Goal: Task Accomplishment & Management: Complete application form

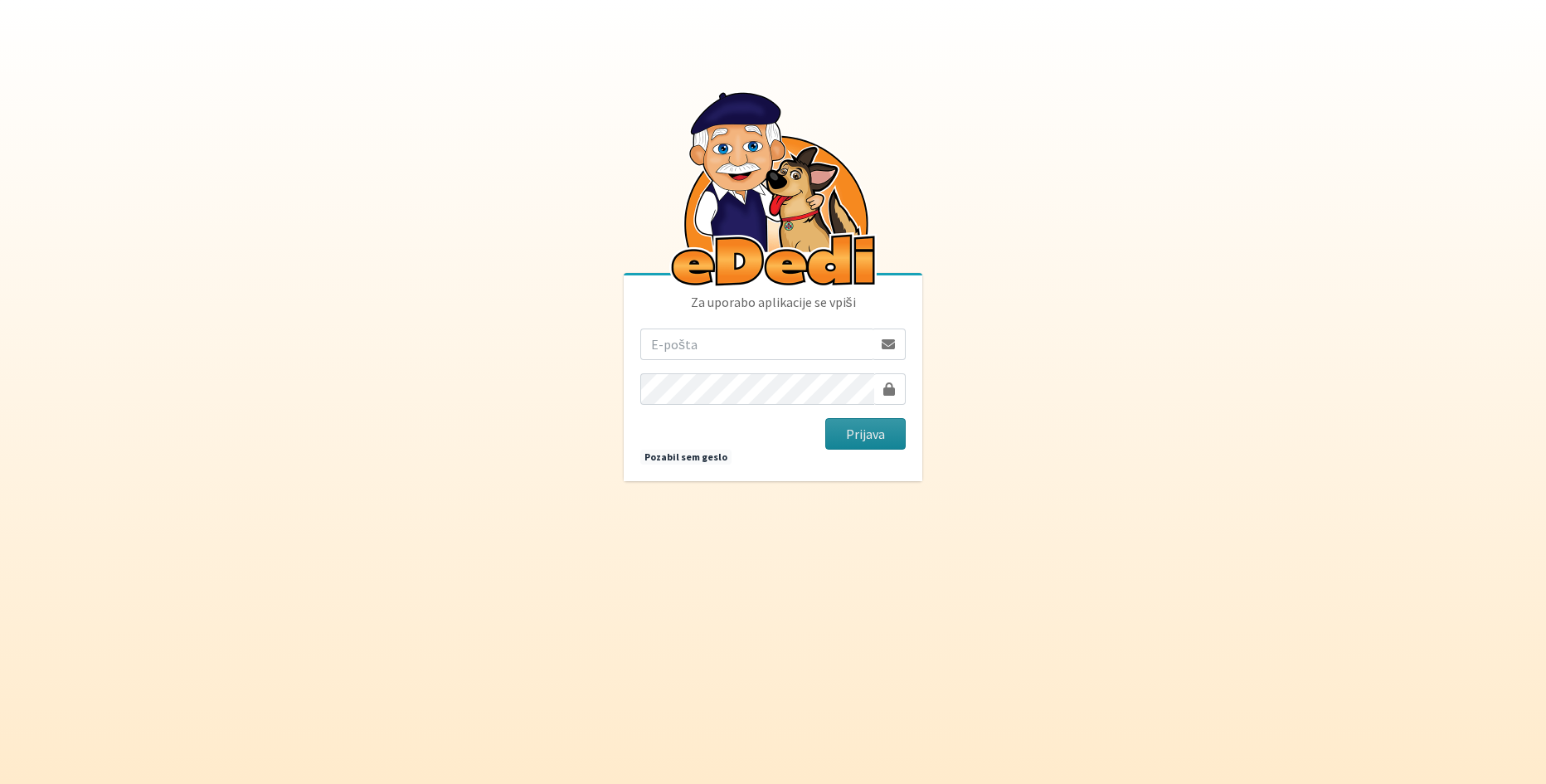
type input "vera.mikolic@erps.si"
click at [868, 432] on button "Prijava" at bounding box center [865, 433] width 80 height 32
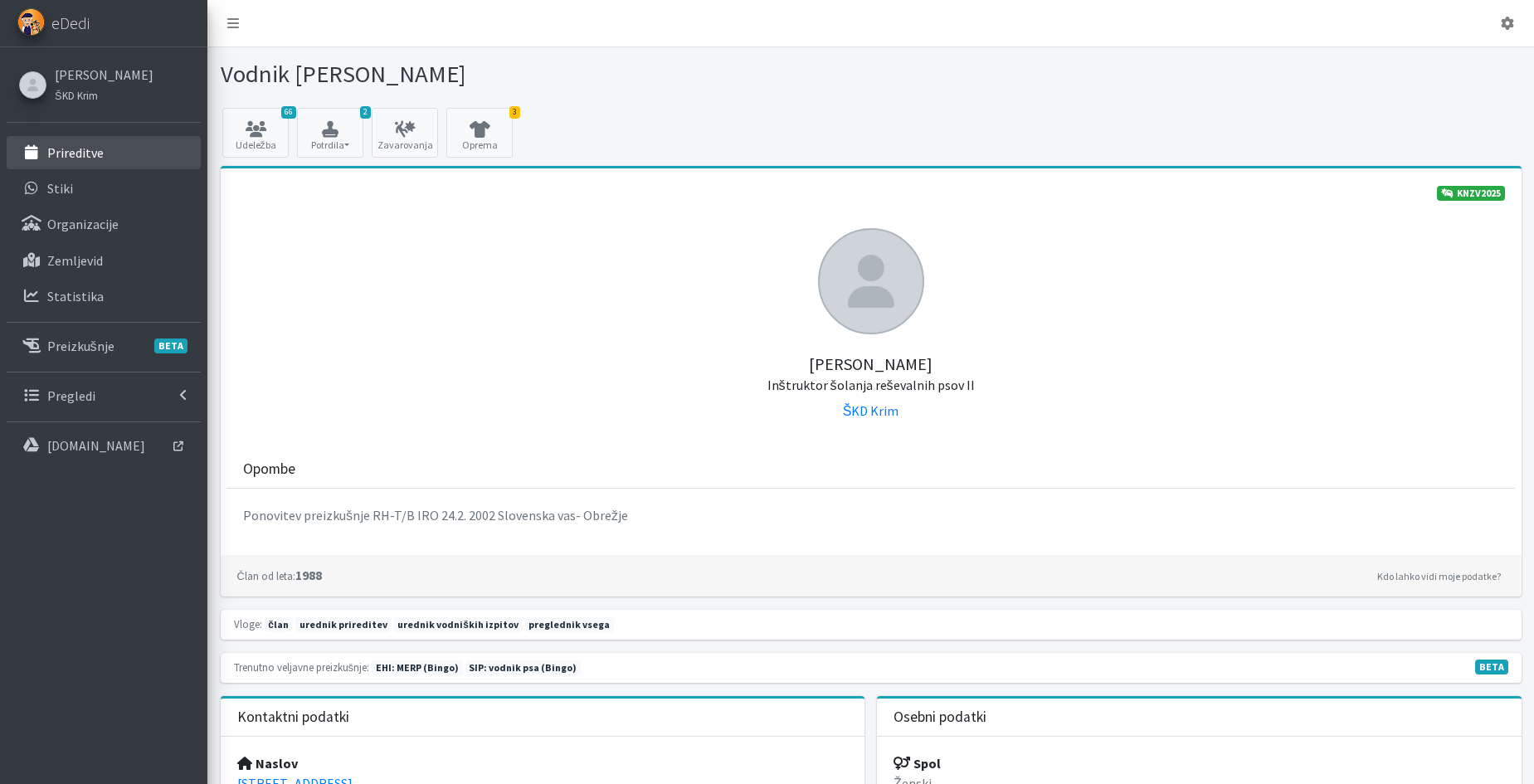
click at [95, 158] on p "Prireditve" at bounding box center [75, 152] width 56 height 16
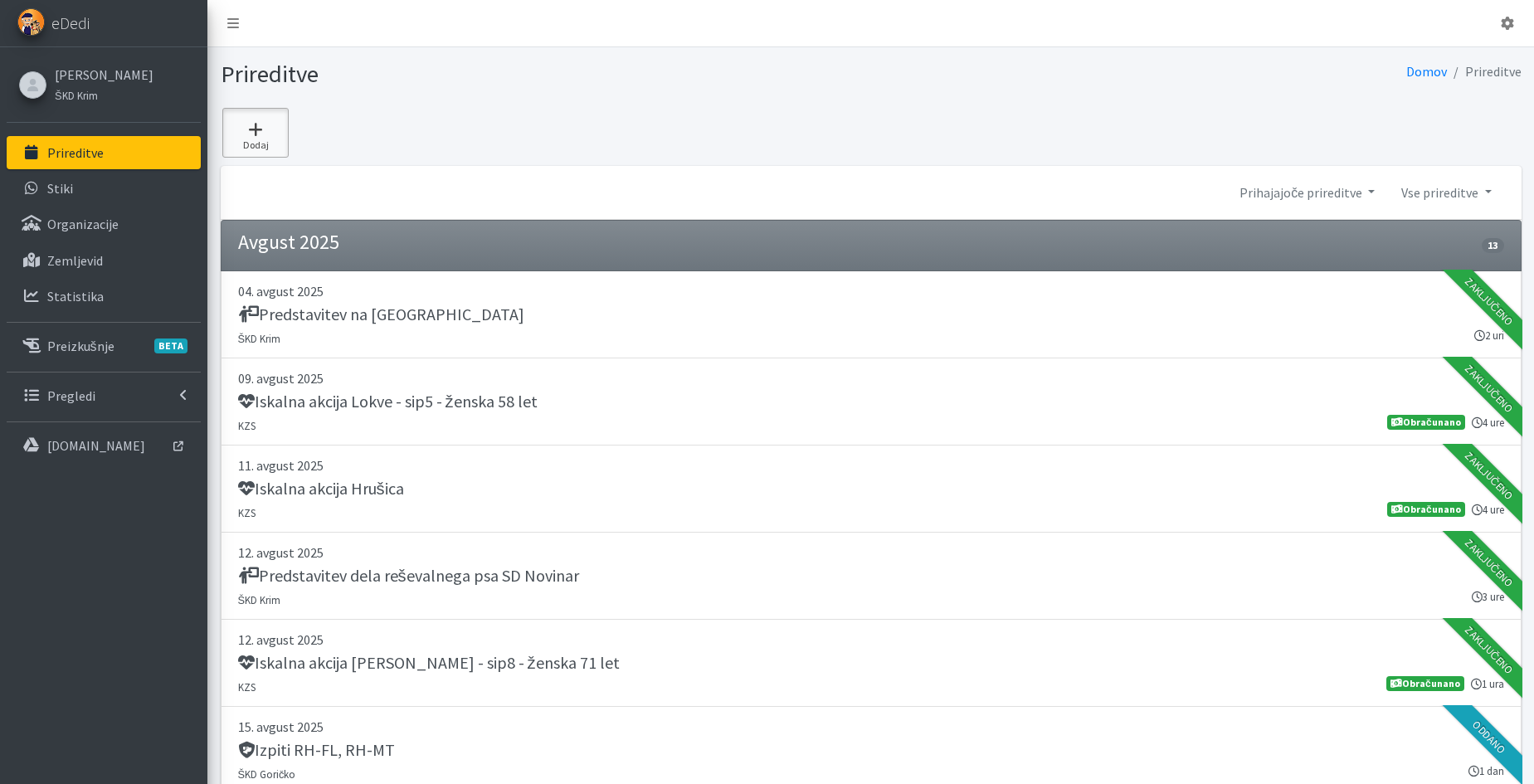
click at [252, 138] on link "Dodaj" at bounding box center [256, 132] width 67 height 49
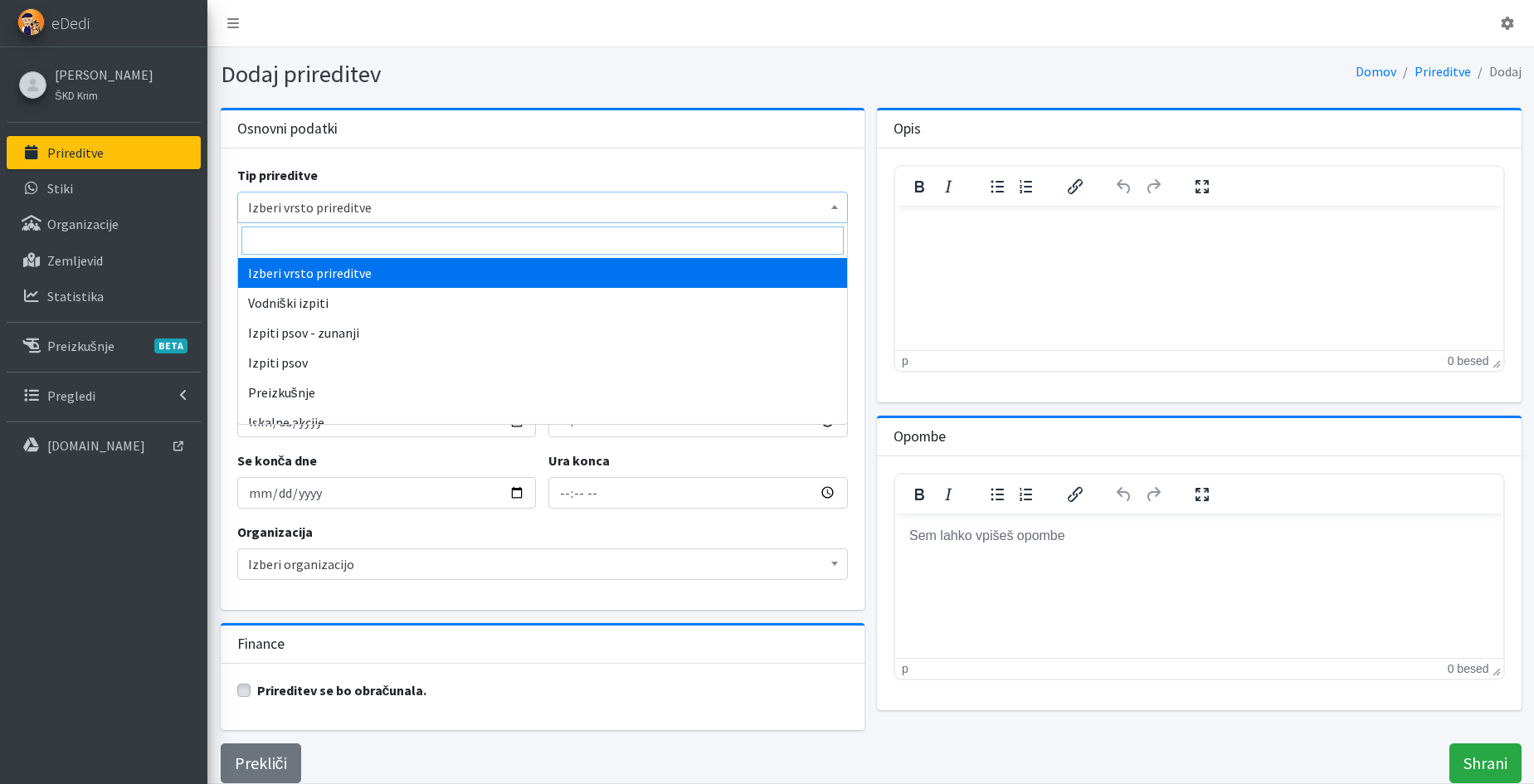
click at [314, 210] on span "Izberi vrsto prireditve" at bounding box center [543, 207] width 590 height 23
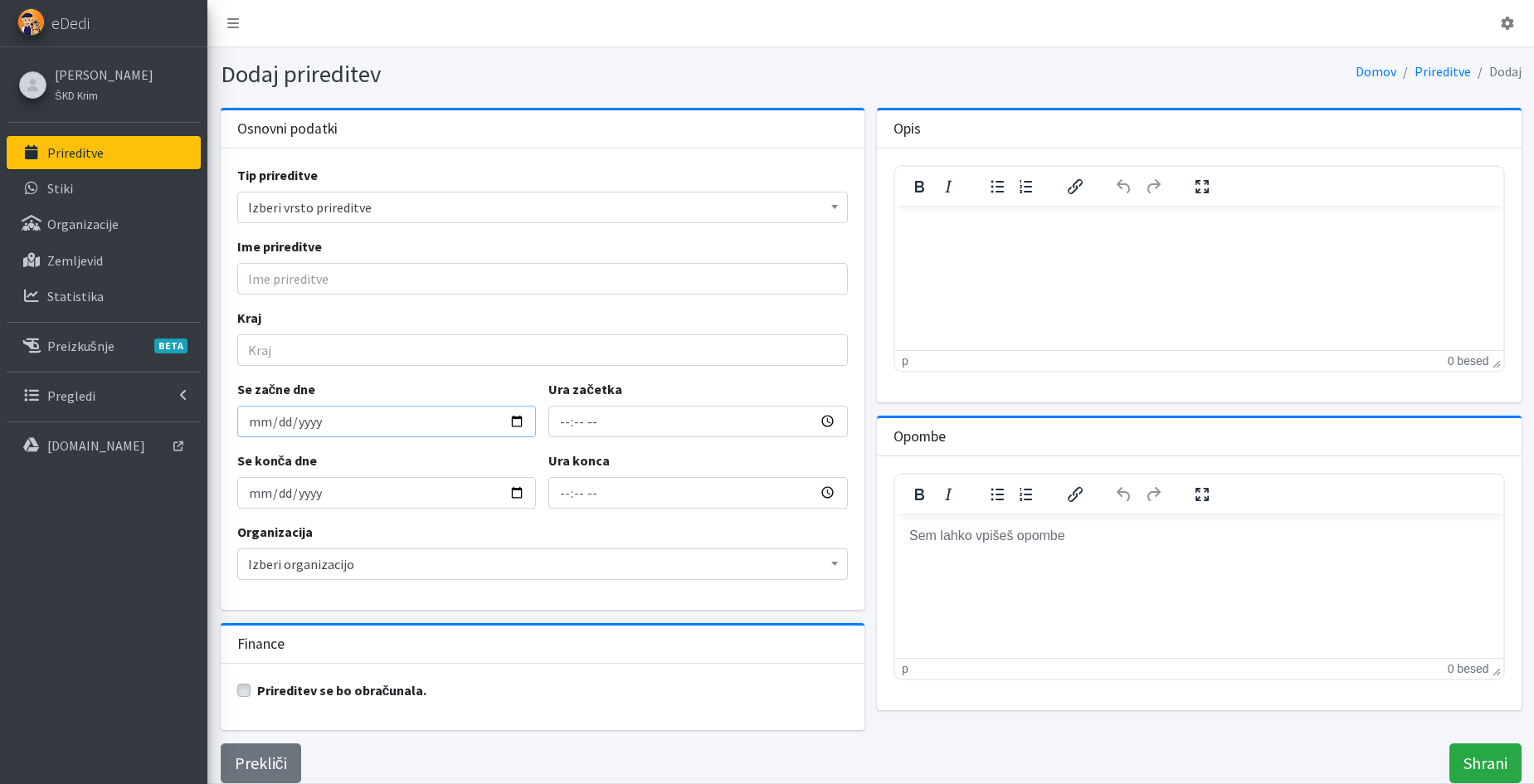
click at [290, 427] on input "Se začne dne" at bounding box center [386, 421] width 299 height 32
click at [288, 280] on input "Ime prireditve" at bounding box center [542, 278] width 611 height 32
type input "Iskalna akcija Krma - sip4 - ženska 84 let"
click at [279, 355] on input "Kraj" at bounding box center [542, 349] width 611 height 32
type input "Krma"
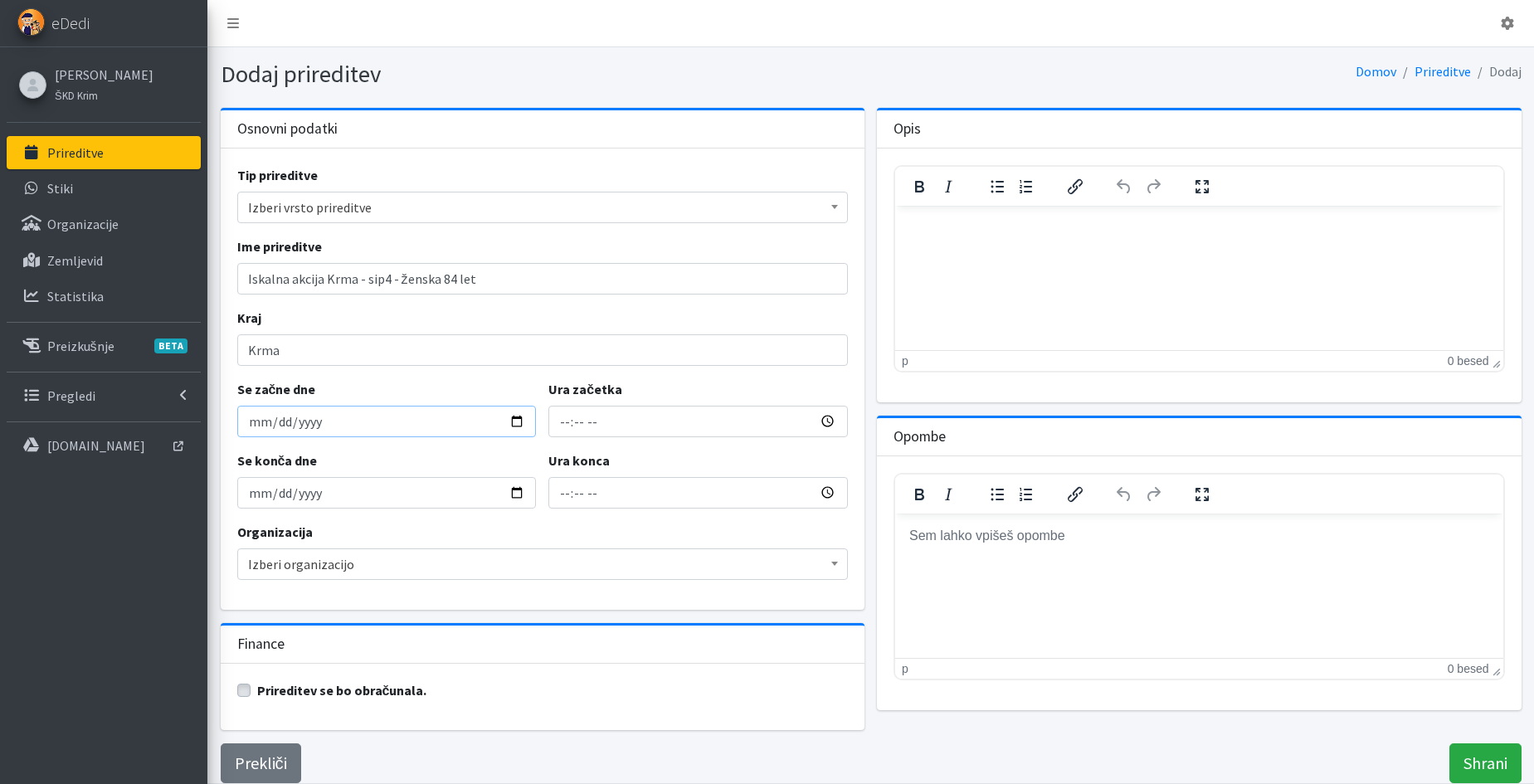
click at [247, 423] on input "Se začne dne" at bounding box center [386, 421] width 299 height 32
type input "2025-09-09"
click at [564, 427] on input "Ura začetka" at bounding box center [698, 421] width 299 height 32
type input "16:31"
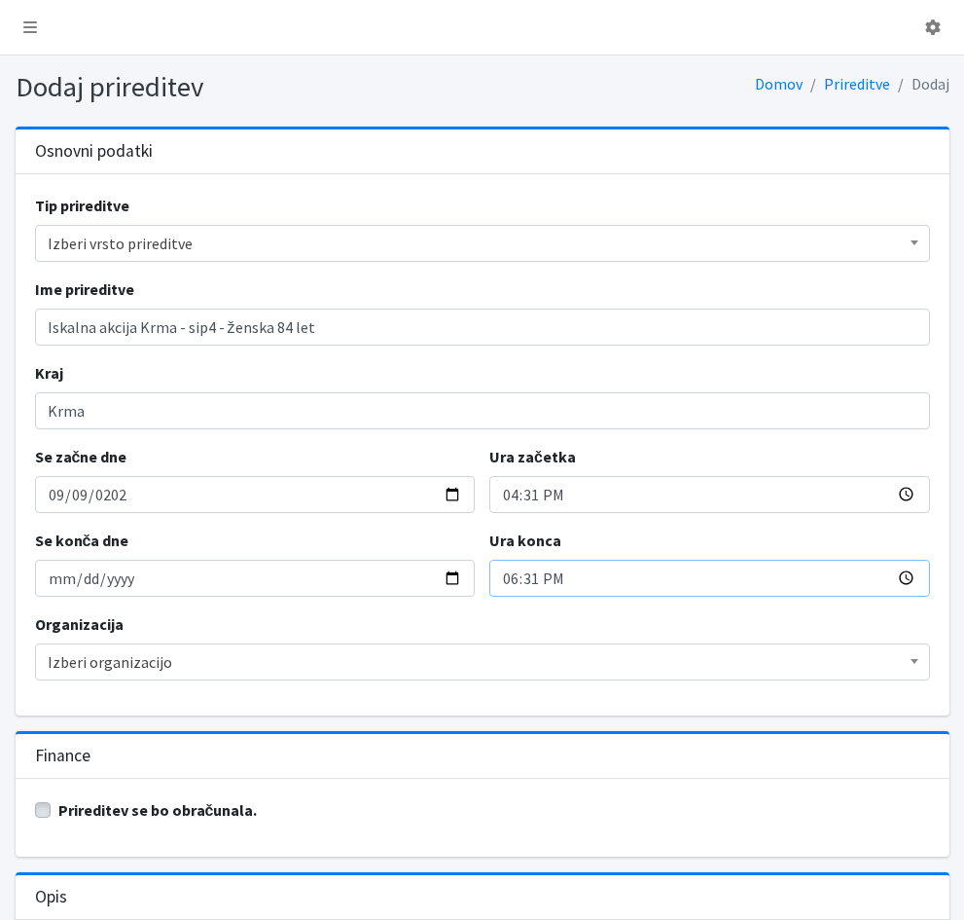
click at [489, 587] on input "18:31" at bounding box center [709, 577] width 441 height 37
type input "22:20"
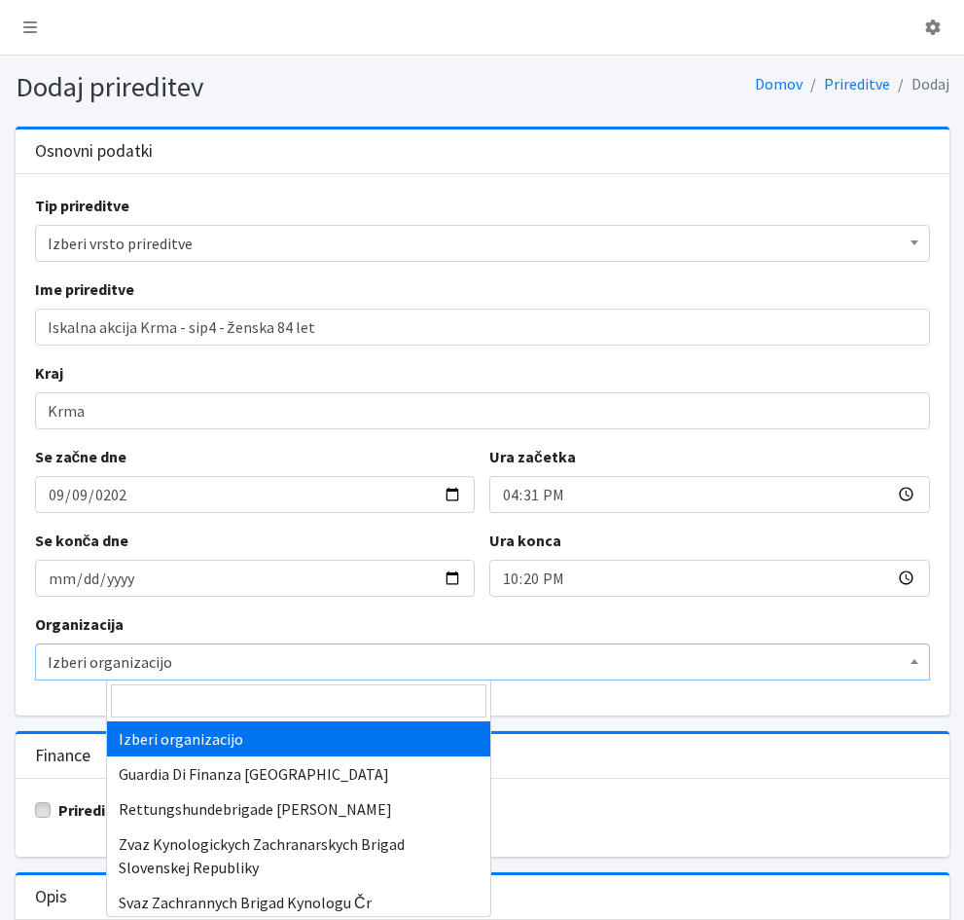
click at [269, 674] on span "Izberi organizacijo" at bounding box center [483, 661] width 870 height 27
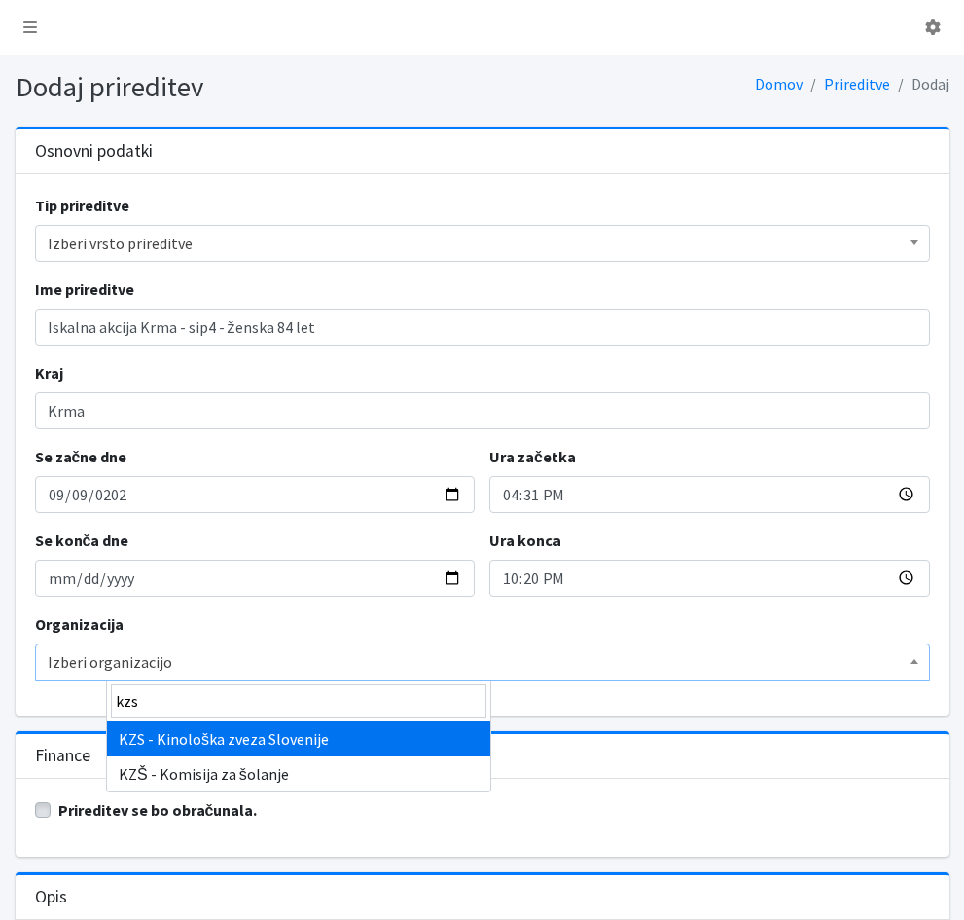
type input "kzs"
select select "1067"
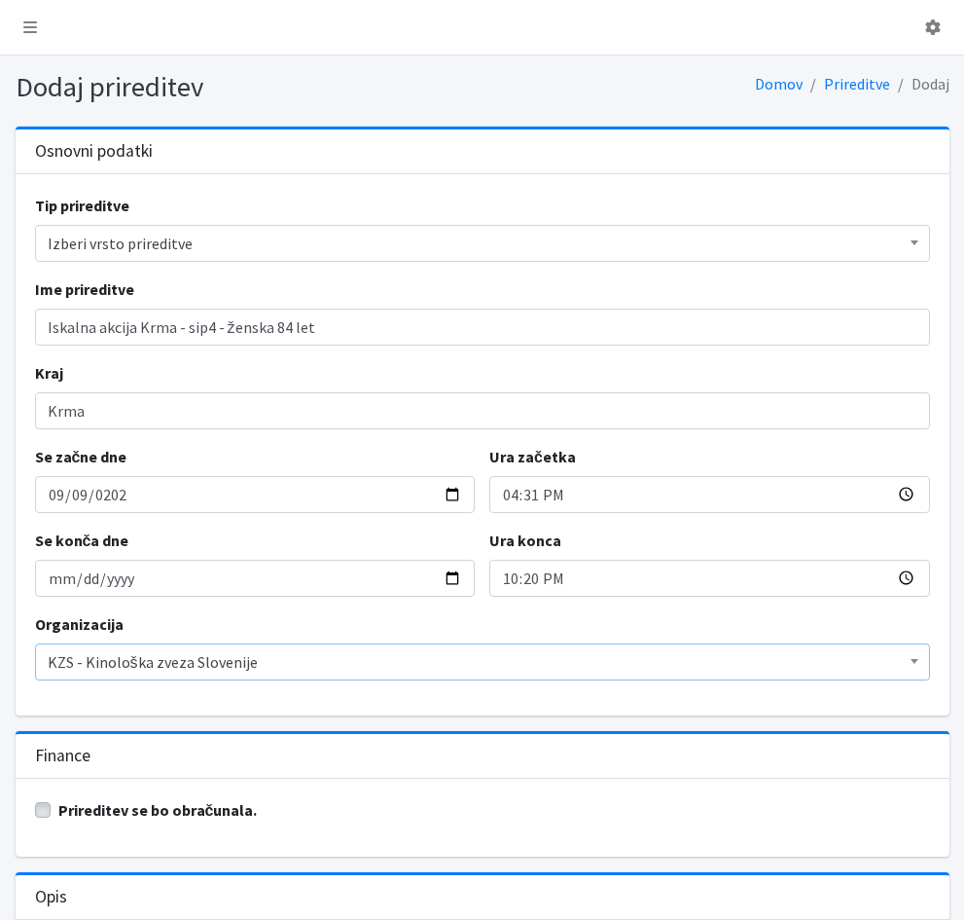
click at [113, 810] on label "Prireditev se bo obračunala." at bounding box center [157, 809] width 199 height 23
click at [51, 810] on input "Prireditev se bo obračunala." at bounding box center [43, 807] width 16 height 19
checkbox input "true"
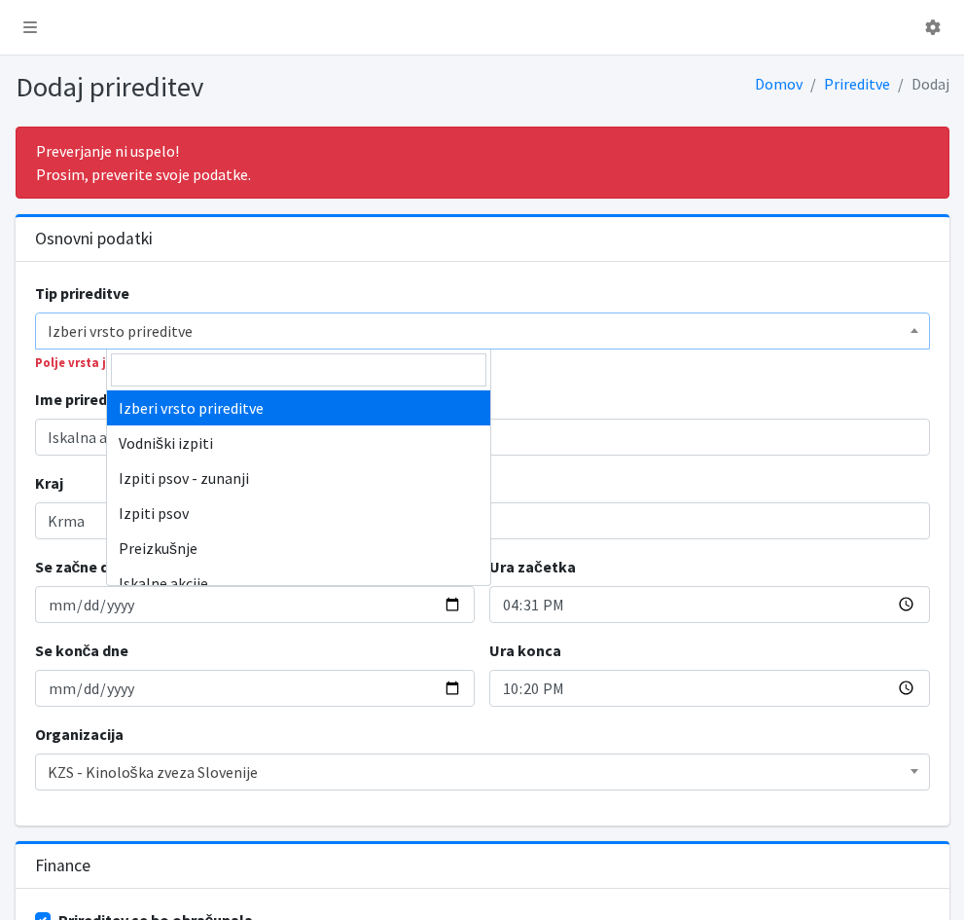
click at [194, 332] on span "Izberi vrsto prireditve" at bounding box center [483, 330] width 870 height 27
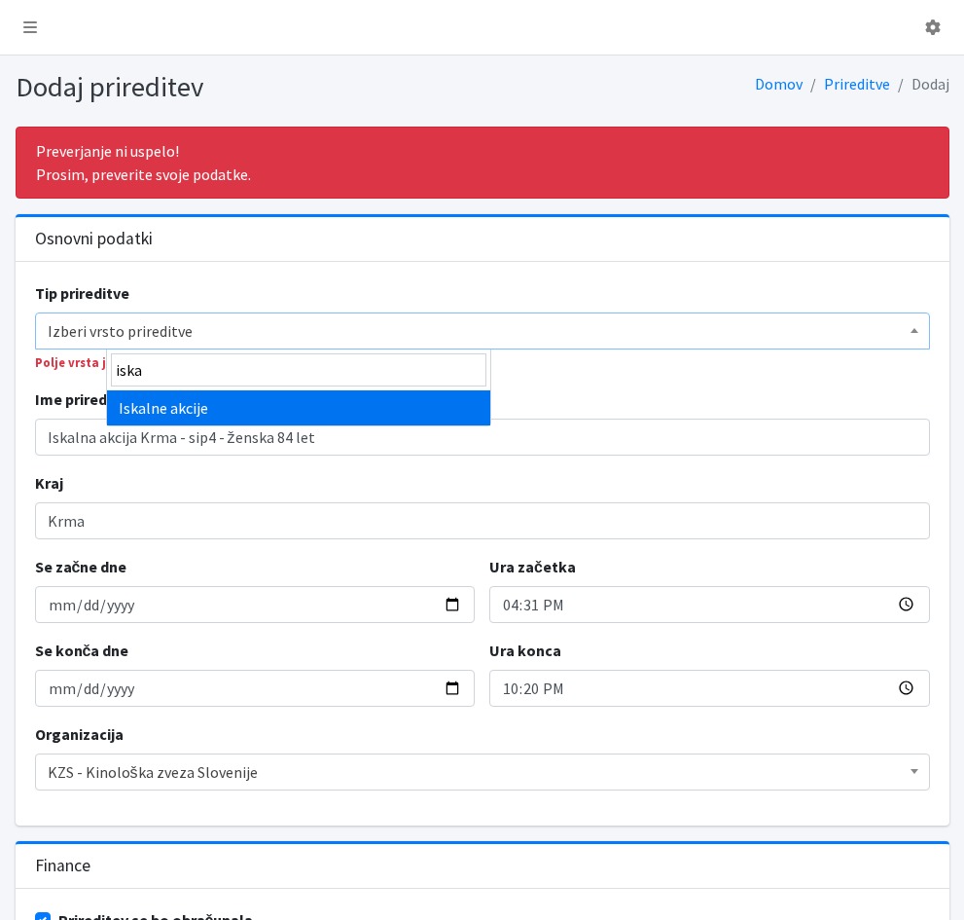
type input "iska"
select select "1003"
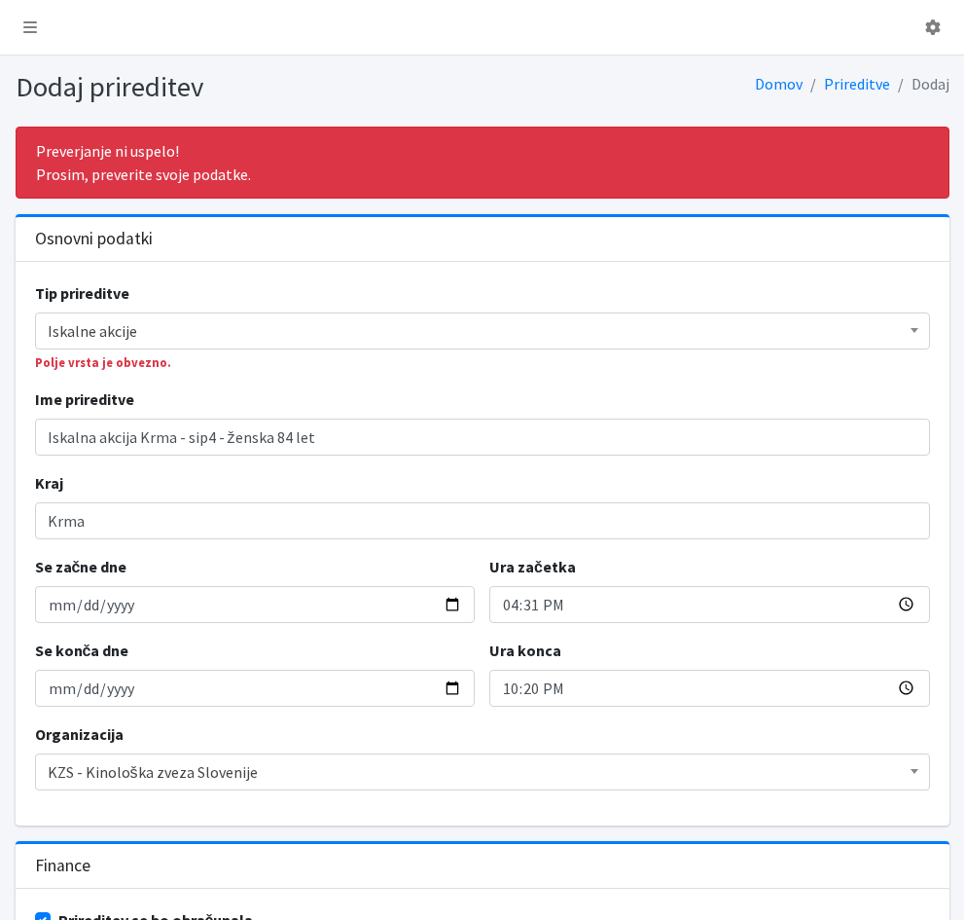
click at [283, 398] on div "Ime prireditve Iskalna akcija Krma - sip4 - ženska 84 let" at bounding box center [482, 421] width 895 height 68
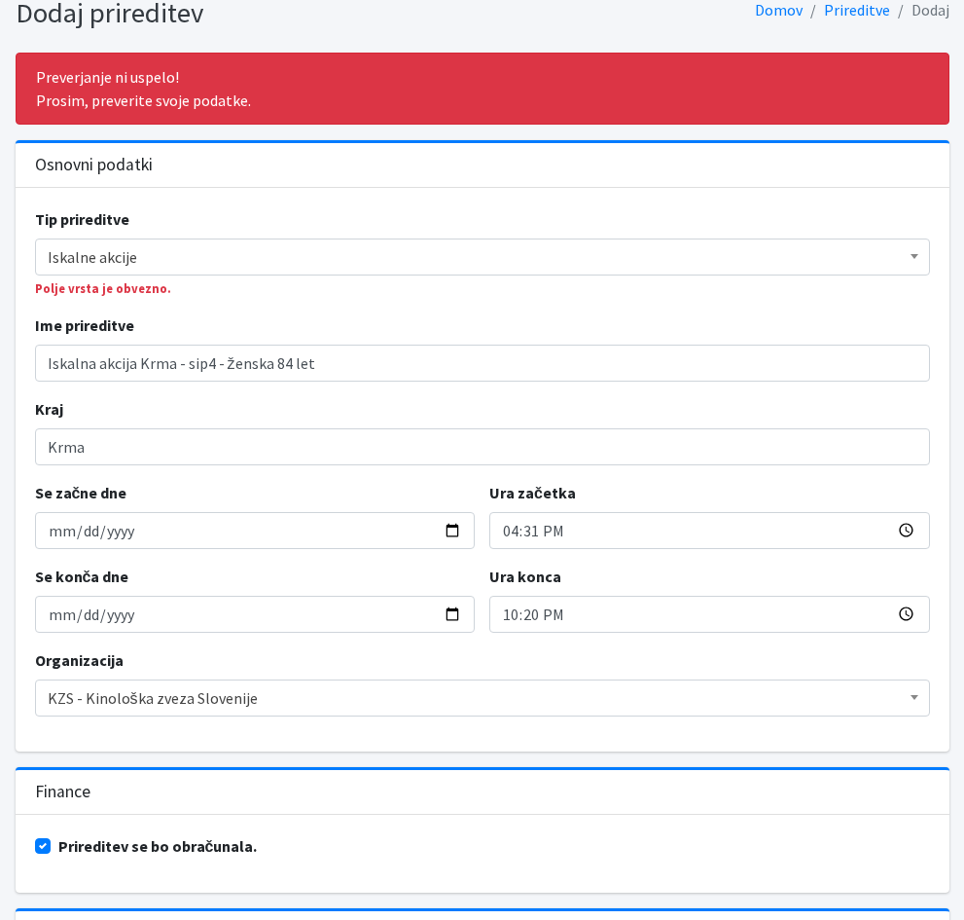
scroll to position [164, 0]
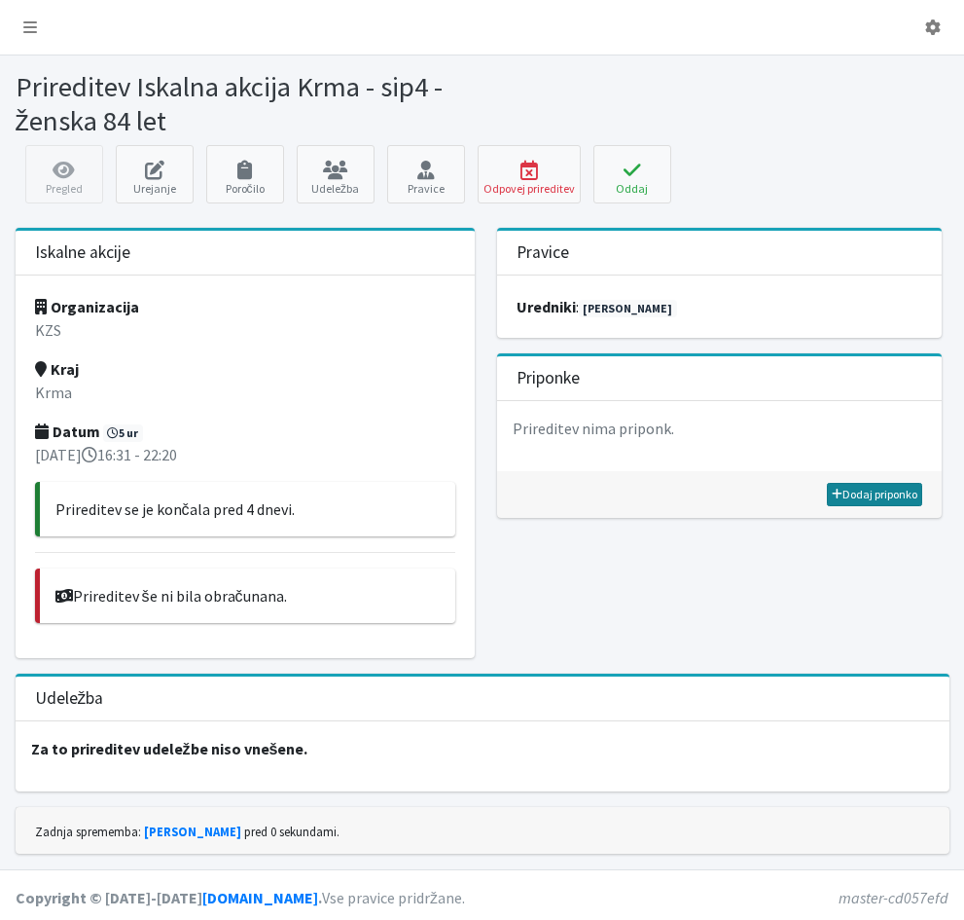
click at [854, 498] on link "Dodaj priponko" at bounding box center [874, 494] width 95 height 23
click at [868, 498] on link "Dodaj priponko" at bounding box center [874, 494] width 95 height 23
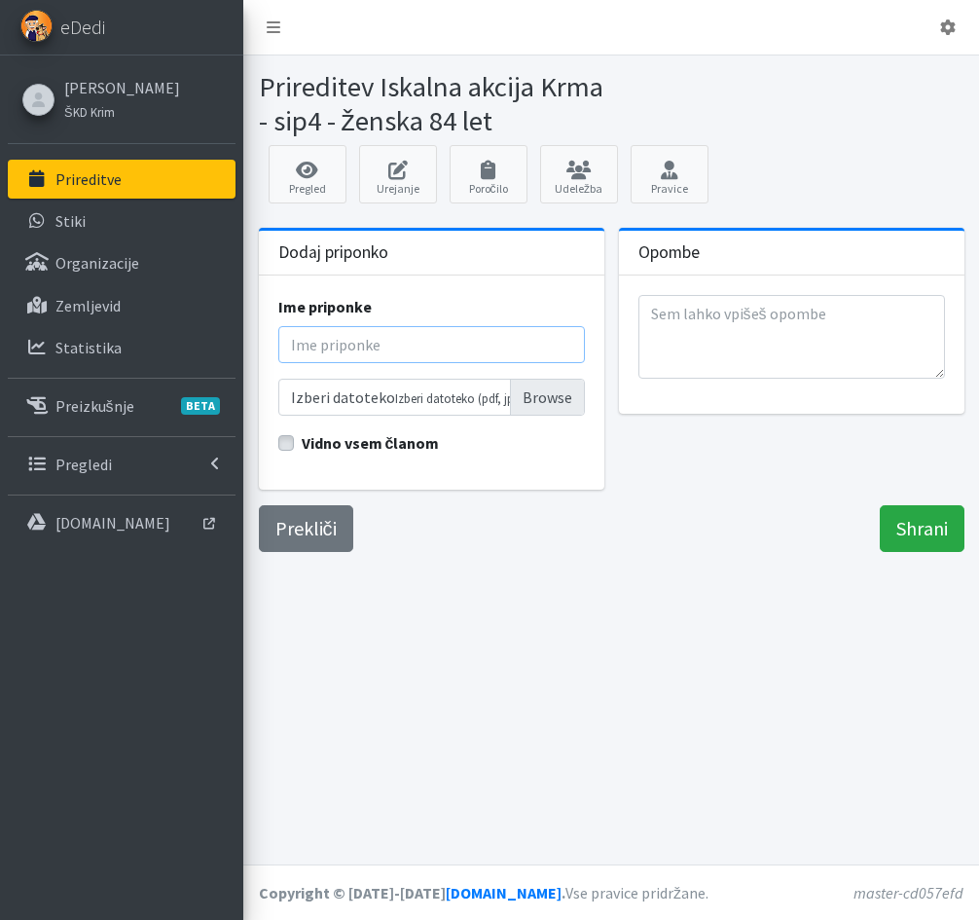
click at [372, 351] on input "Ime priponke" at bounding box center [431, 344] width 307 height 37
type input "Poročilo"
click at [533, 402] on input "Izberi datoteko Izberi datoteko (pdf, jpg)" at bounding box center [431, 397] width 307 height 37
type input "C:\fakepath\Poročilo o iskalni akciji Krma_9_9_2025.doc"
click at [911, 537] on input "Shrani" at bounding box center [922, 528] width 85 height 47
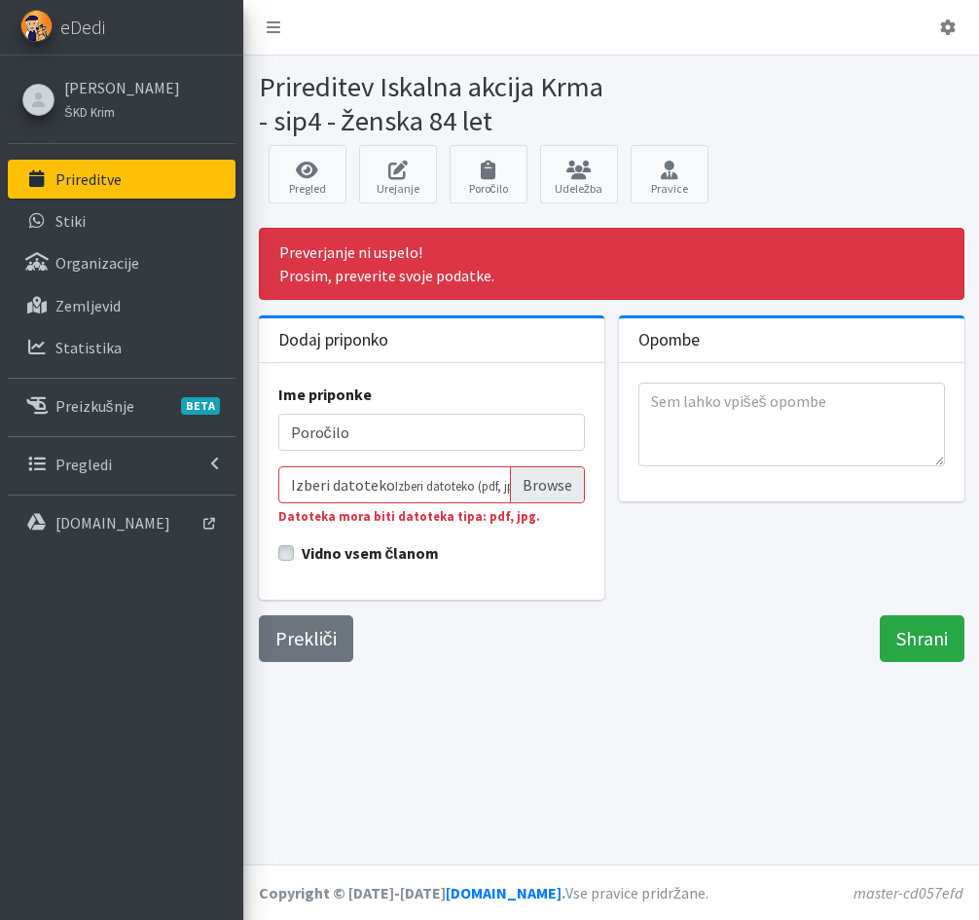
click at [432, 491] on input "Izberi datoteko Izberi datoteko (pdf, jpg)" at bounding box center [431, 484] width 307 height 37
type input "C:\fakepath\Poročilo o iskalni akciji Krma_9_9_2025.pdf"
click at [536, 268] on div "Preverjanje ni uspelo! Prosim, preverite svoje podatke." at bounding box center [611, 264] width 705 height 72
click at [527, 489] on input "Izberi datoteko Poročilo o iskalni akciji Krma_9_9_2025.pdf" at bounding box center [431, 484] width 307 height 37
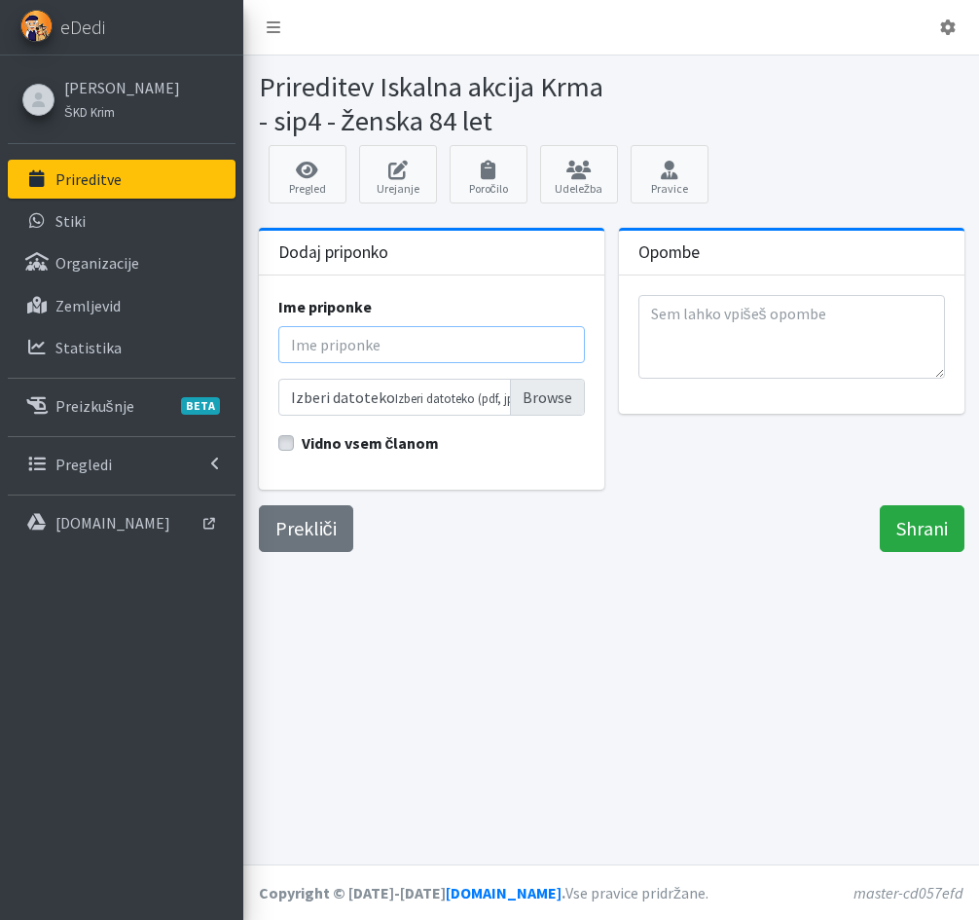
click at [373, 348] on input "Ime priponke" at bounding box center [431, 344] width 307 height 37
type input "Poročilo"
click at [543, 405] on input "Izberi datoteko Izberi datoteko (pdf, jpg)" at bounding box center [431, 397] width 307 height 37
type input "C:\fakepath\Poročilo o iskalni akciji Krma_9_9_2025.pdf"
click at [895, 532] on input "Shrani" at bounding box center [922, 528] width 85 height 47
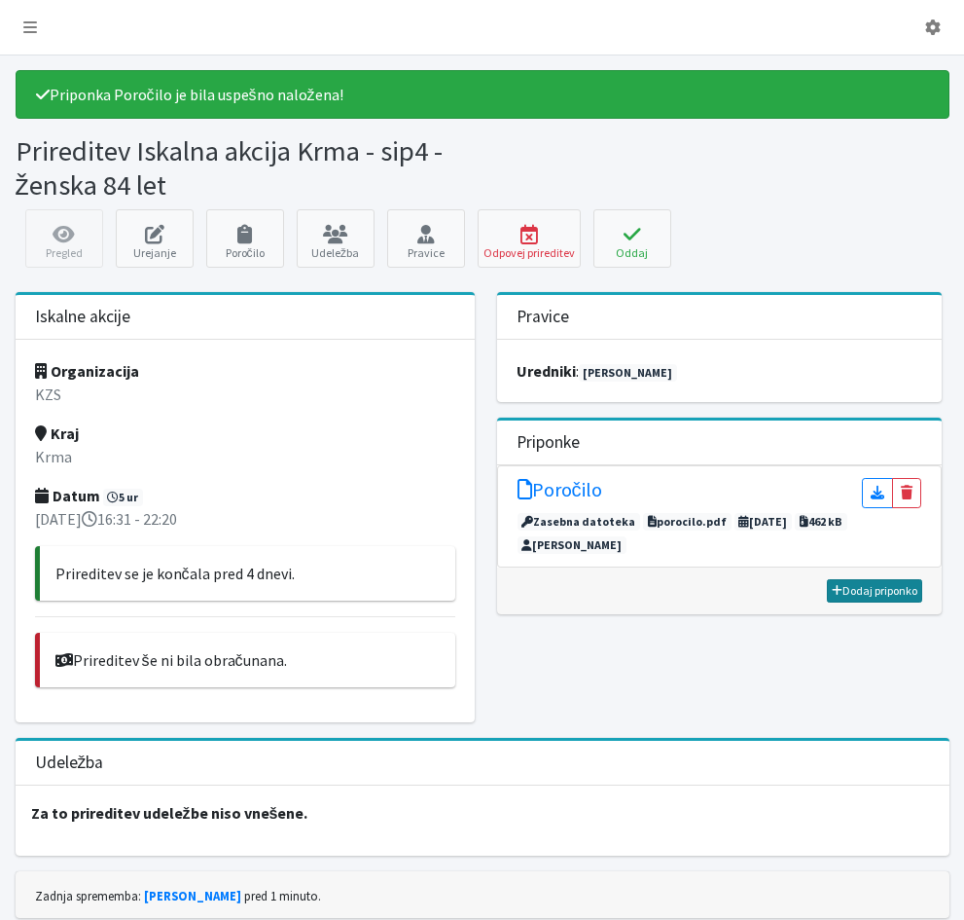
click at [895, 591] on link "Dodaj priponko" at bounding box center [874, 590] width 95 height 23
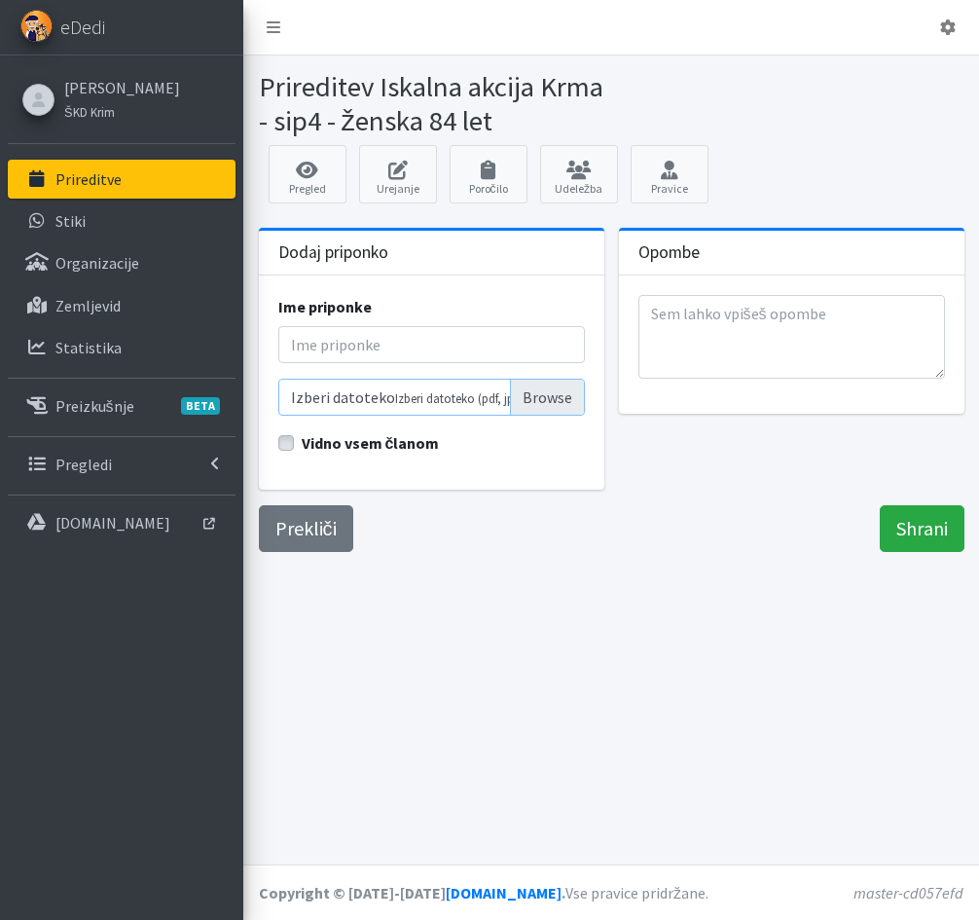
drag, startPoint x: 485, startPoint y: 400, endPoint x: 523, endPoint y: 628, distance: 230.8
click at [523, 628] on div "Prireditev Iskalna akcija Krma - sip4 - ženska 84 let Pregled Urejanje Poročilo…" at bounding box center [611, 459] width 736 height 809
click at [319, 350] on input "Ime priponke" at bounding box center [431, 344] width 307 height 37
type input "GPX preiskanega obm."
click at [545, 397] on input "Izberi datoteko Izberi datoteko (pdf, jpg)" at bounding box center [431, 397] width 307 height 37
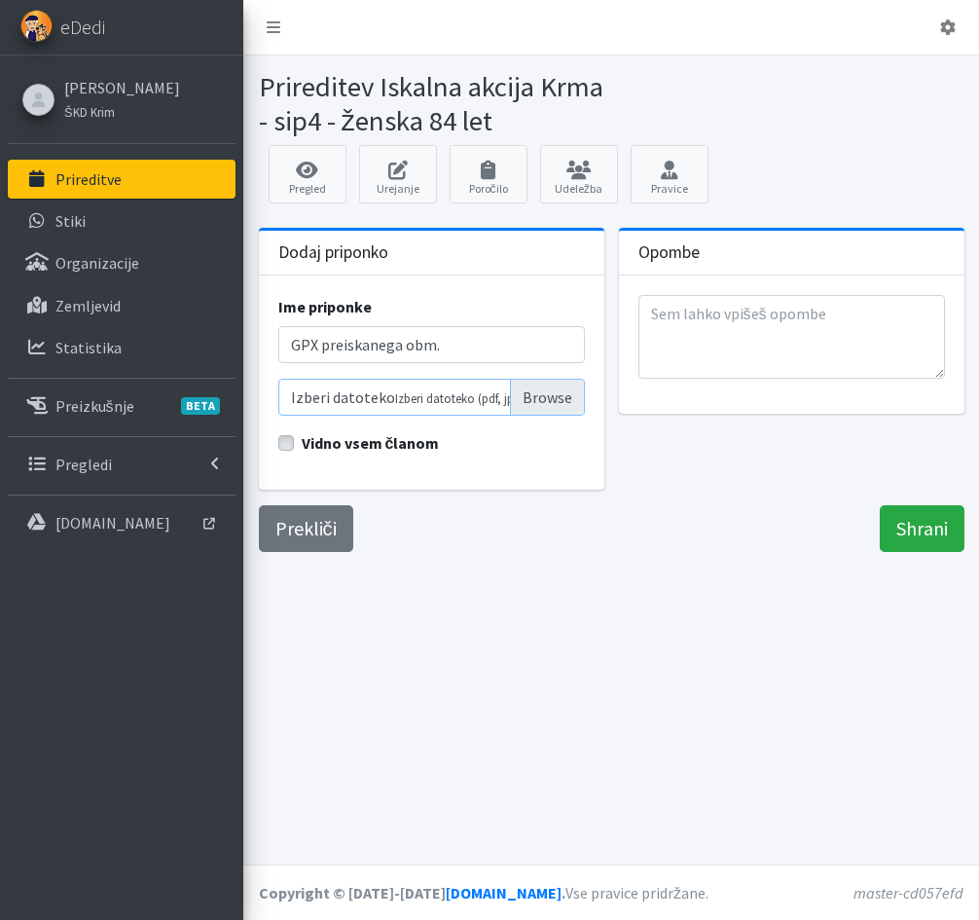
type input "C:\fakepath\Iskalka Krma 9_9_25.gpx"
click at [927, 536] on input "Shrani" at bounding box center [922, 528] width 85 height 47
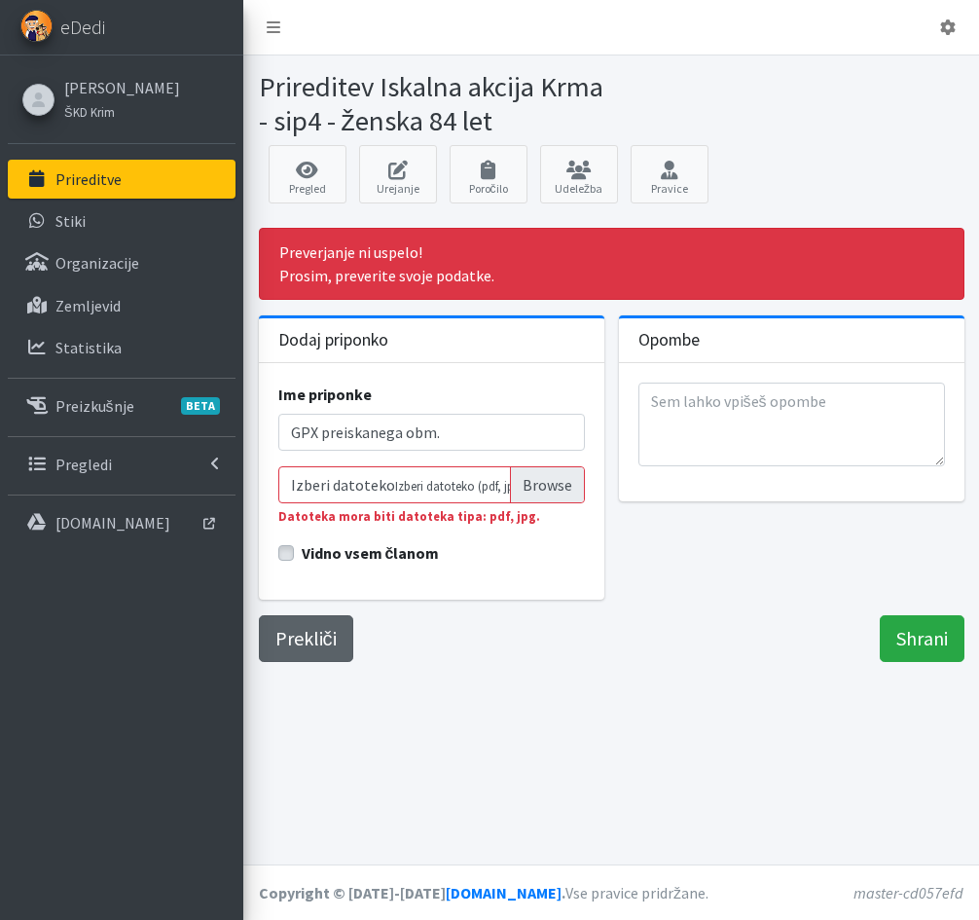
click at [299, 639] on link "Prekliči" at bounding box center [306, 638] width 94 height 47
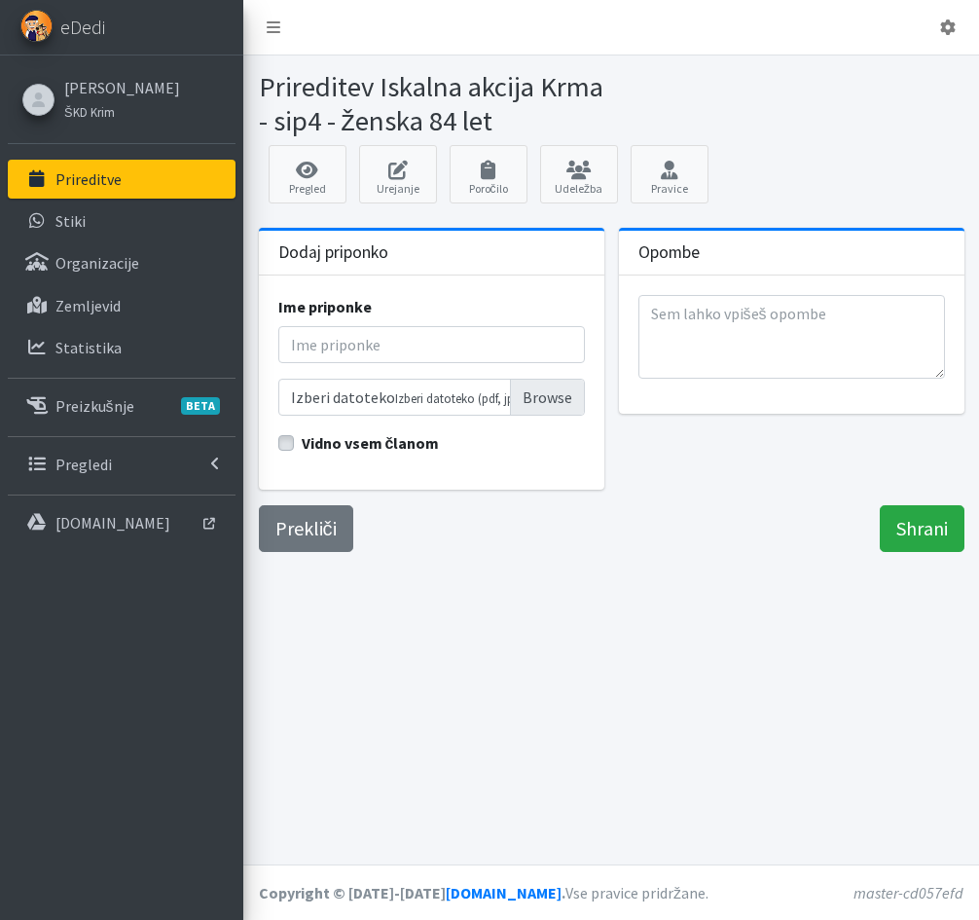
click at [655, 631] on div "Prireditev Iskalna akcija Krma - sip4 - ženska 84 let Pregled Urejanje Poročilo…" at bounding box center [611, 459] width 736 height 809
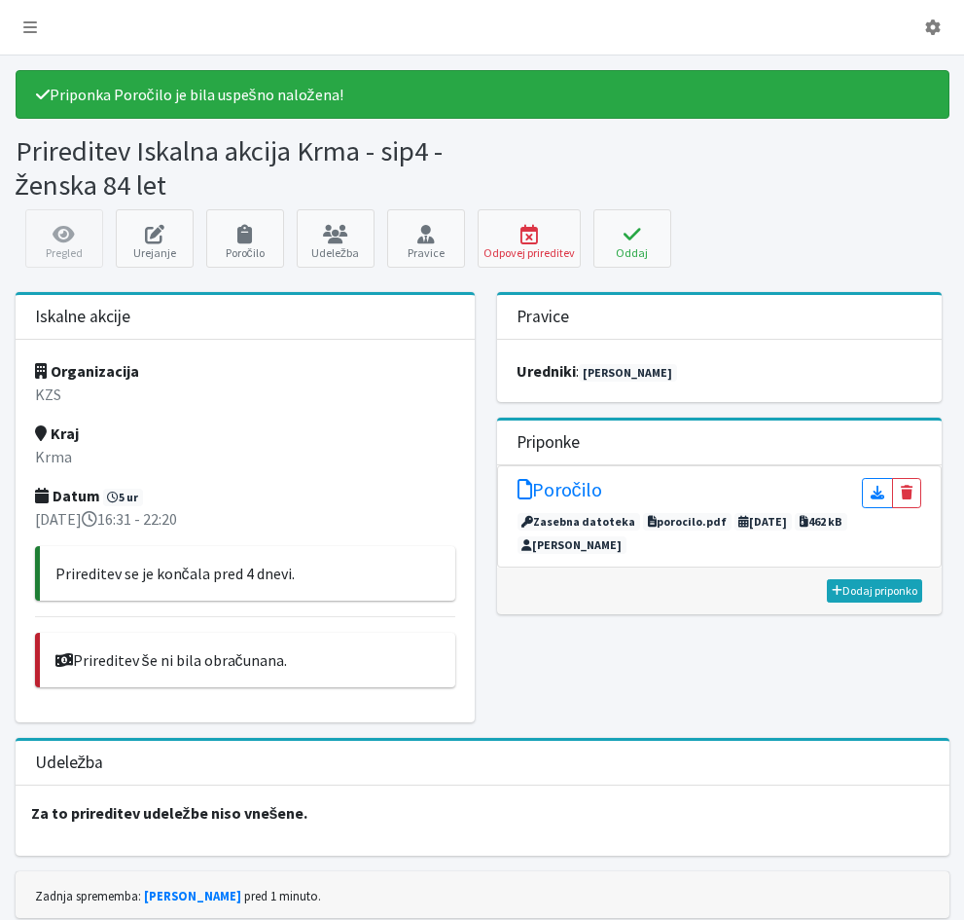
scroll to position [69, 0]
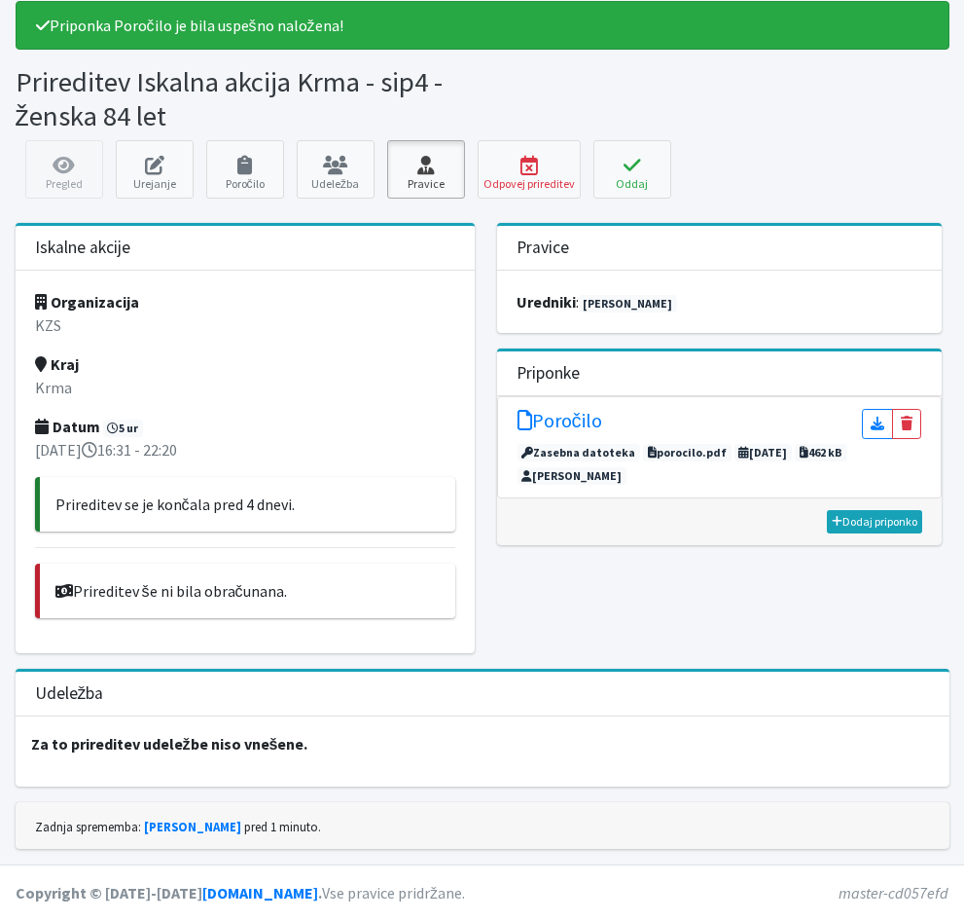
click at [465, 179] on link "Pravice" at bounding box center [426, 169] width 78 height 58
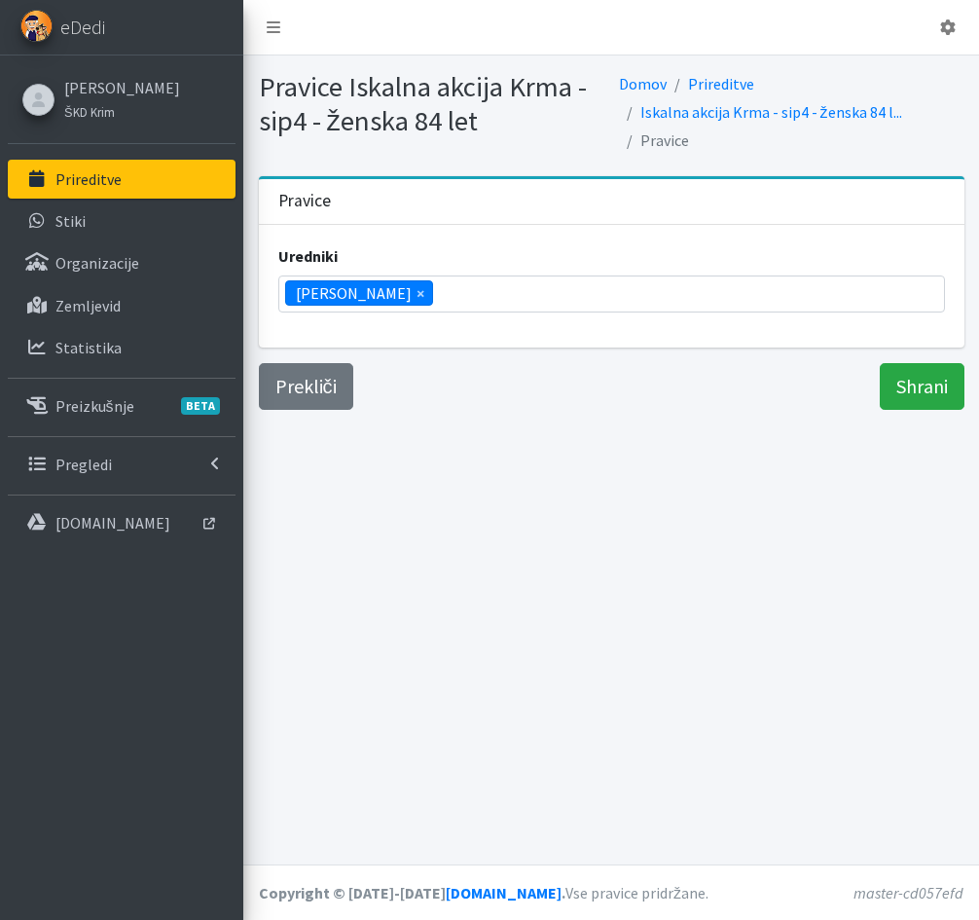
scroll to position [327, 0]
click at [418, 296] on ul "× Vera Mikolič" at bounding box center [611, 294] width 665 height 36
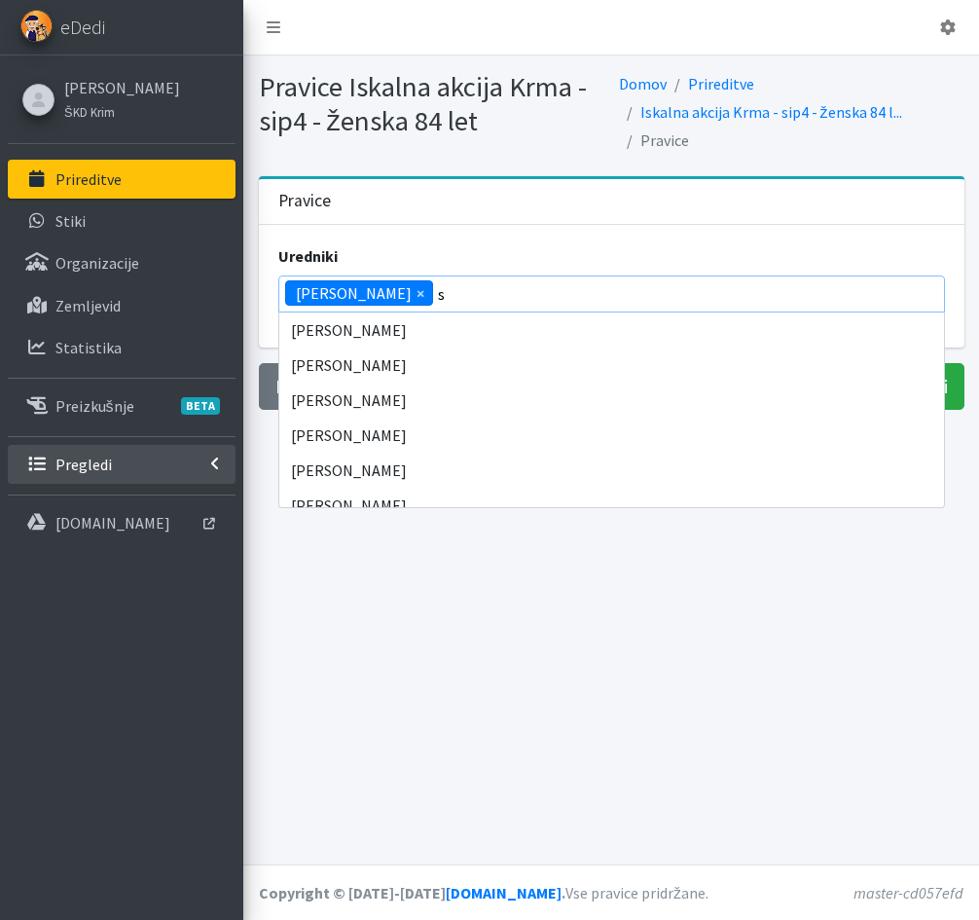
scroll to position [0, 0]
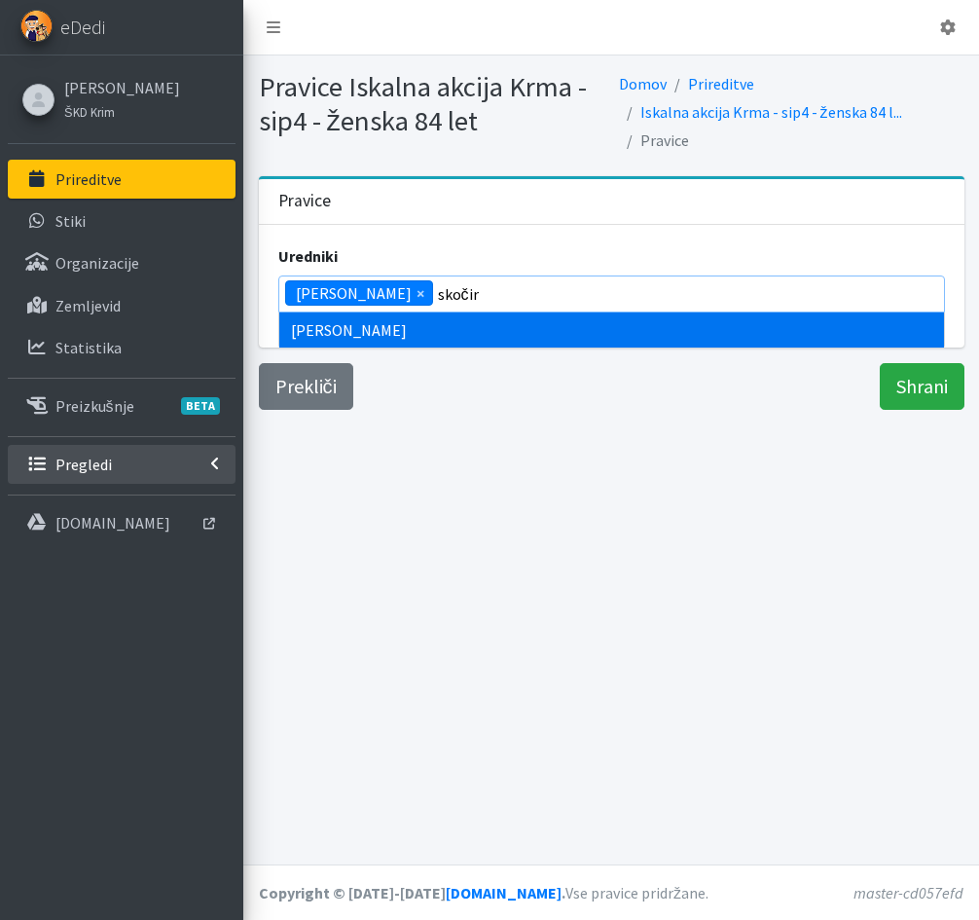
type input "skočir"
type input "zamer"
type input "miši"
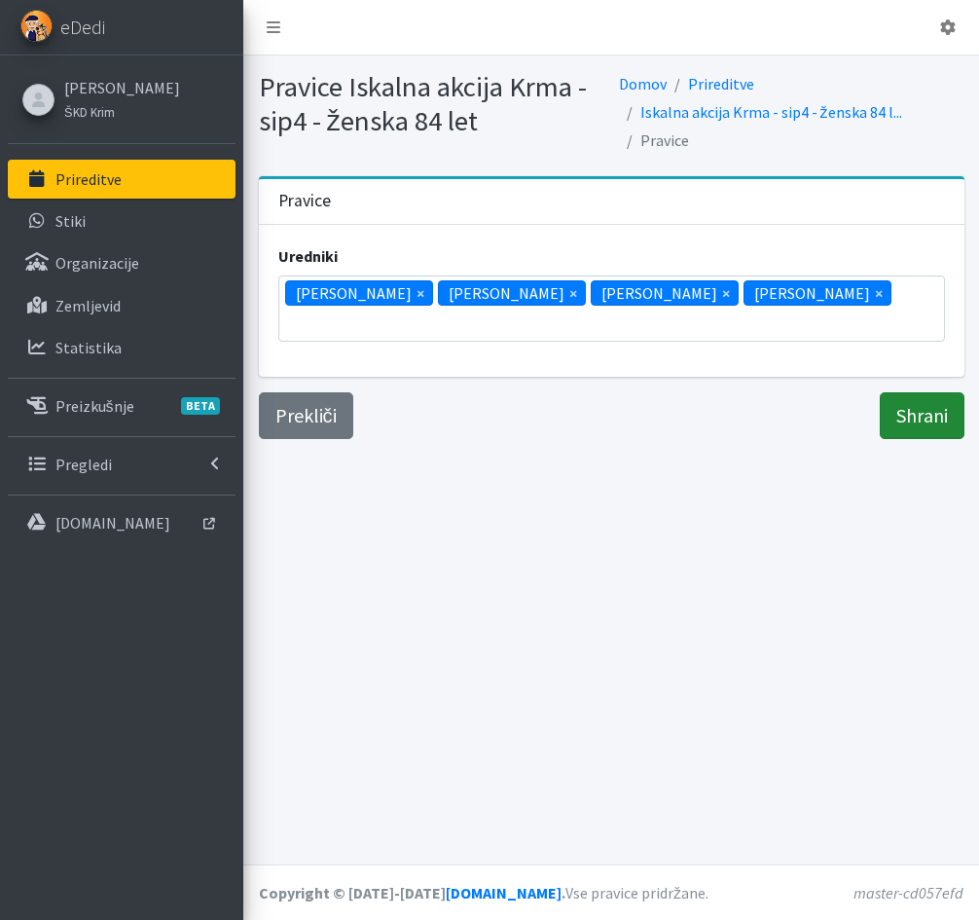
click at [922, 392] on input "Shrani" at bounding box center [922, 415] width 85 height 47
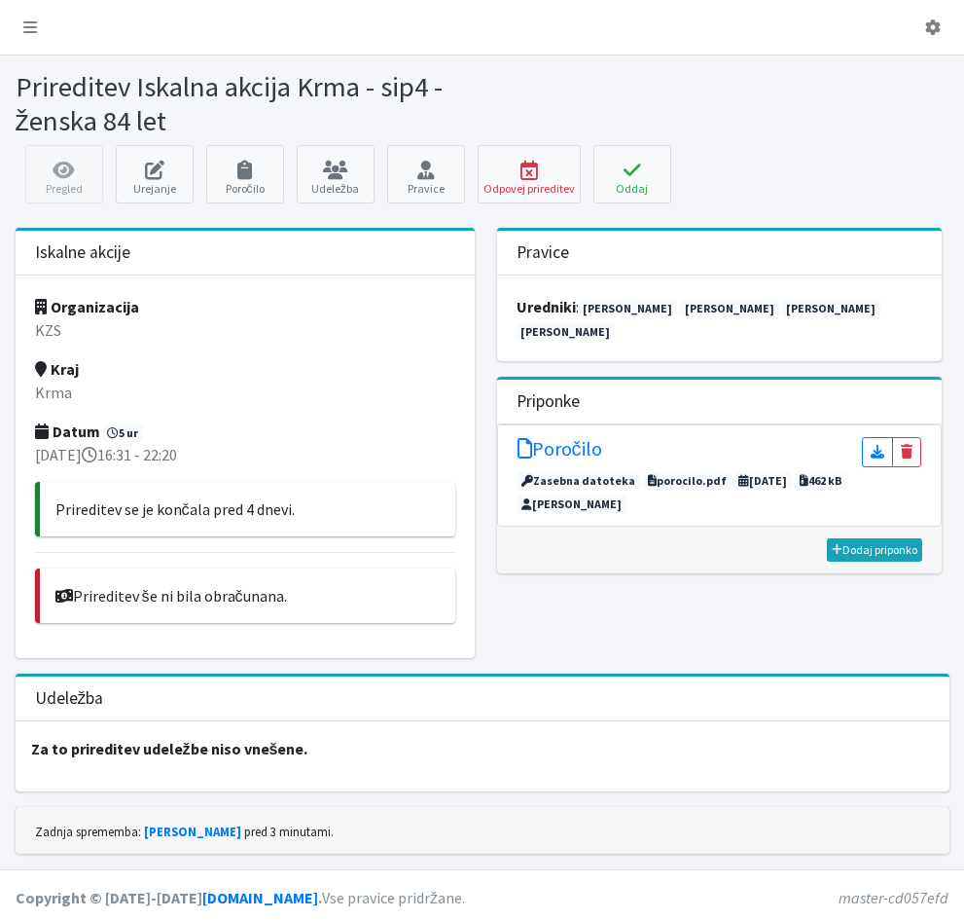
scroll to position [5, 0]
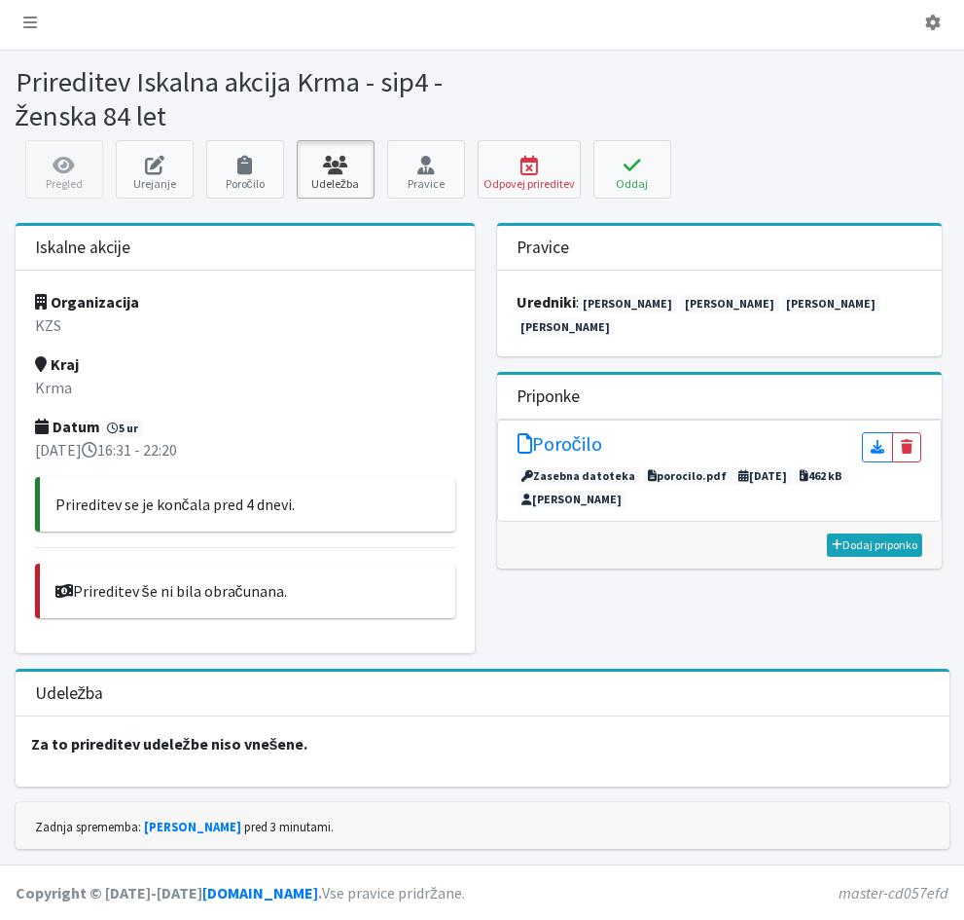
click at [375, 182] on link "Udeležba" at bounding box center [336, 169] width 78 height 58
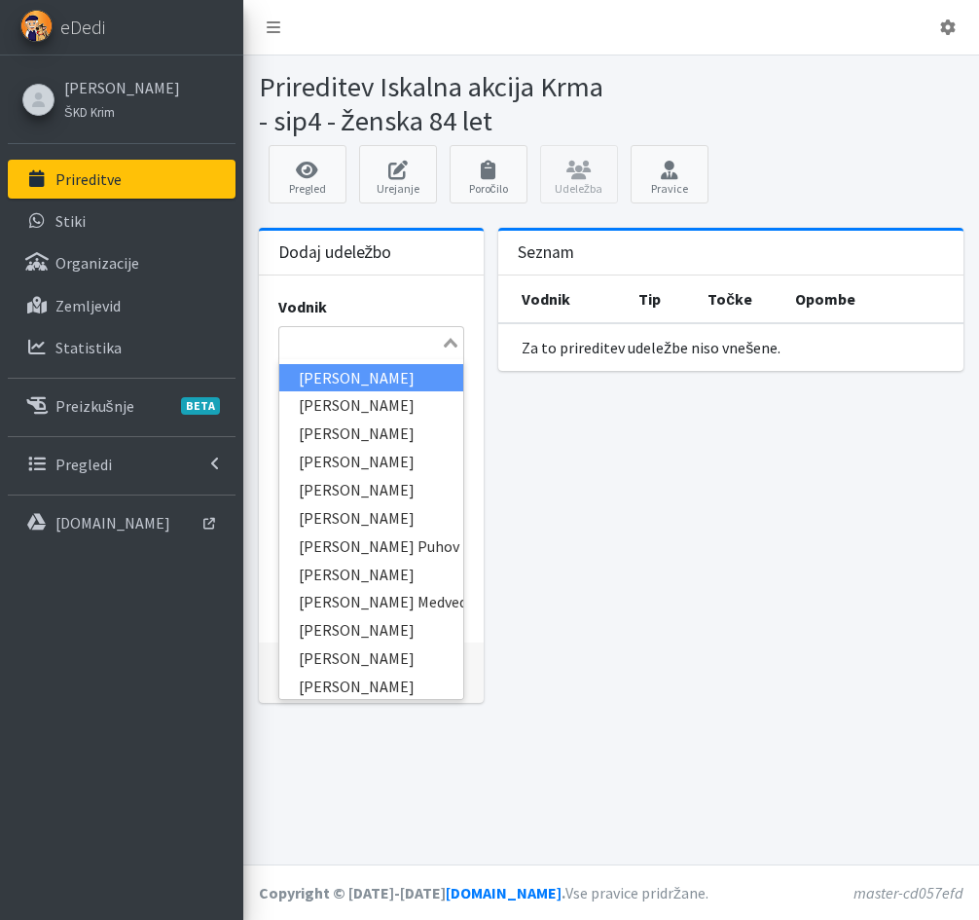
click at [364, 343] on input "Search for option" at bounding box center [360, 342] width 159 height 23
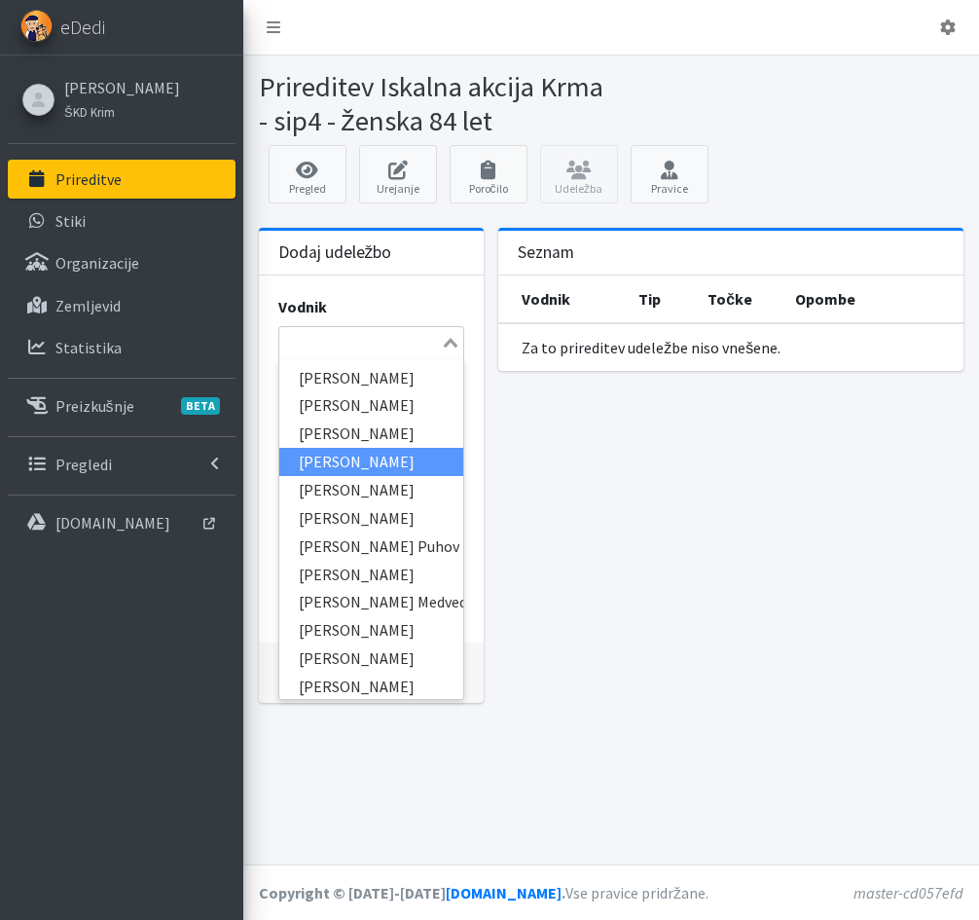
click at [327, 337] on input "Search for option" at bounding box center [360, 342] width 159 height 23
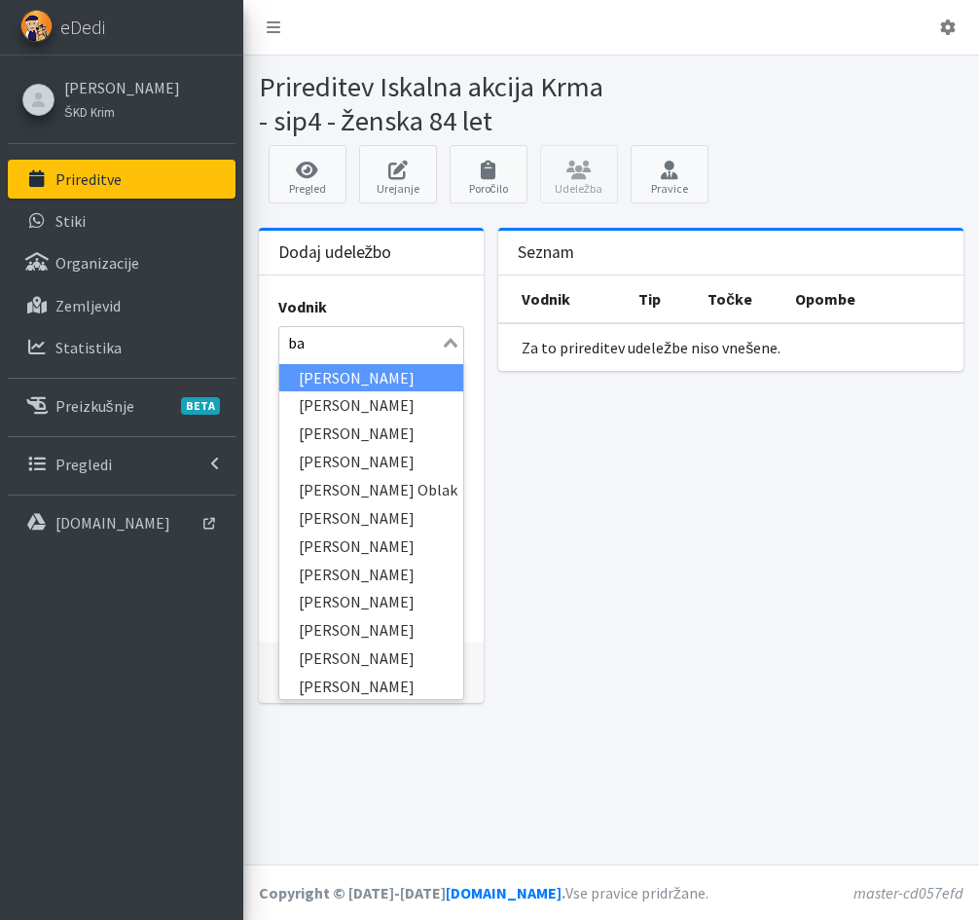
type input "bah"
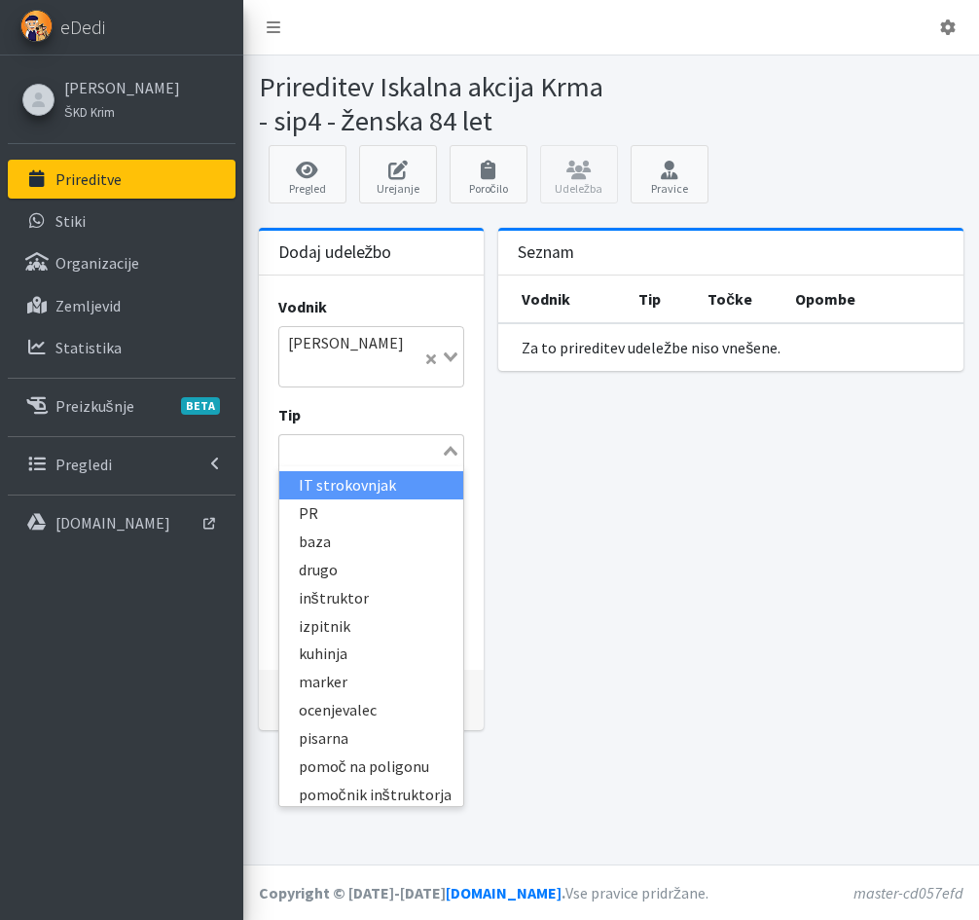
click at [452, 446] on icon "Search for option" at bounding box center [451, 451] width 14 height 10
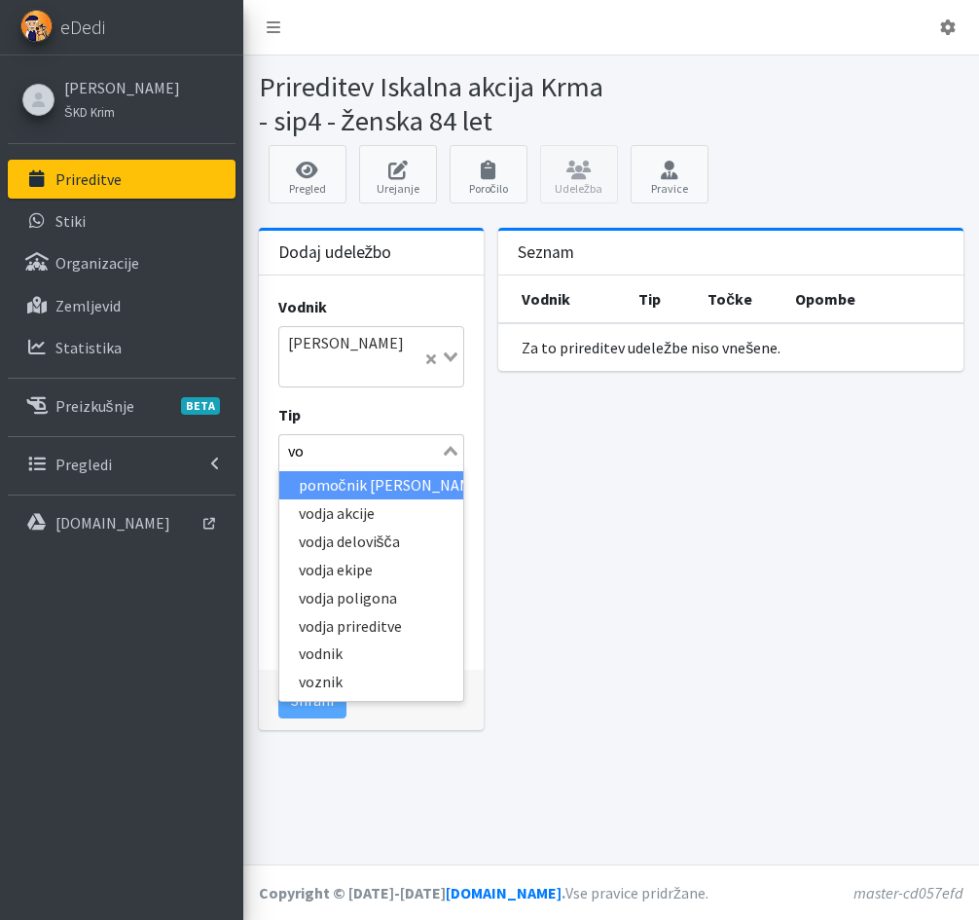
type input "vod"
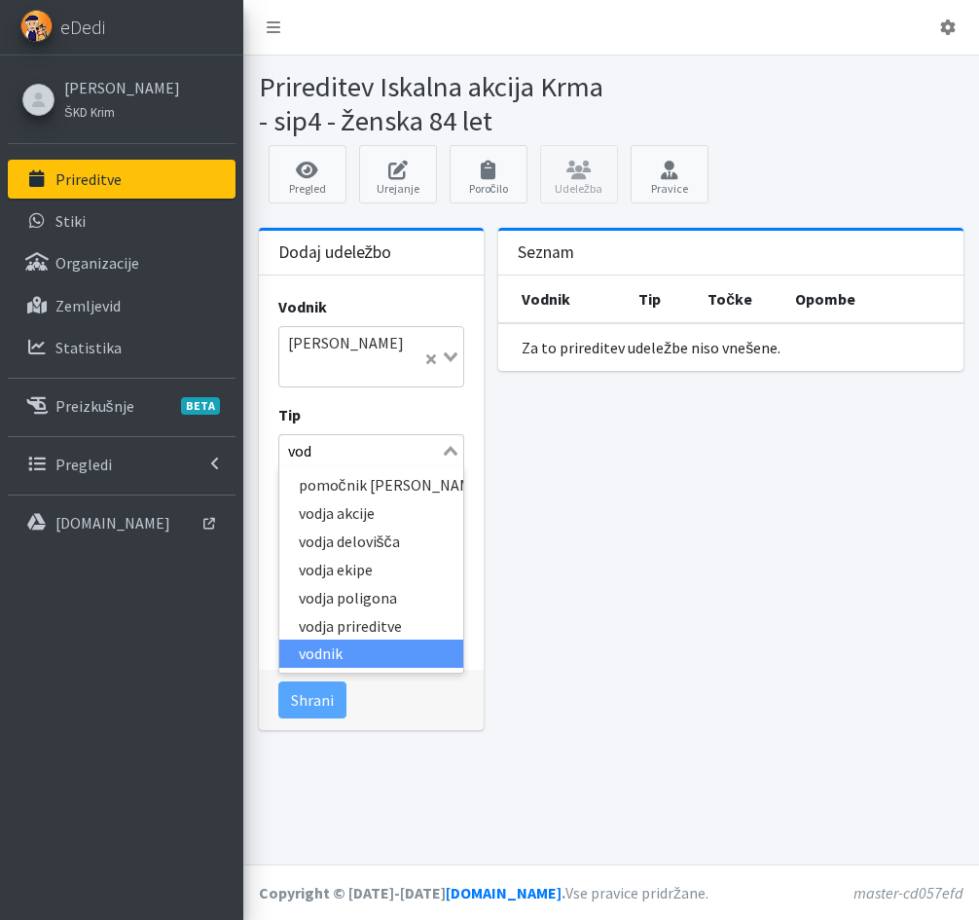
click at [352, 639] on li "vodnik" at bounding box center [371, 653] width 185 height 28
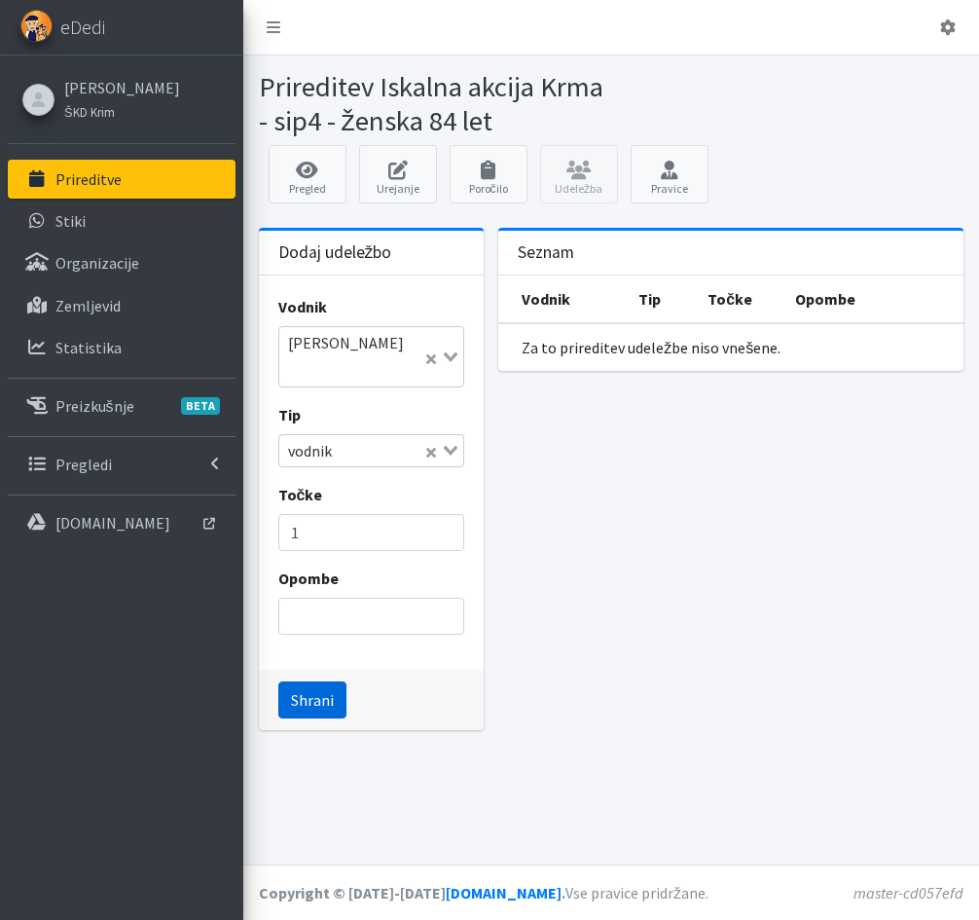
click at [319, 681] on button "Shrani" at bounding box center [312, 699] width 68 height 37
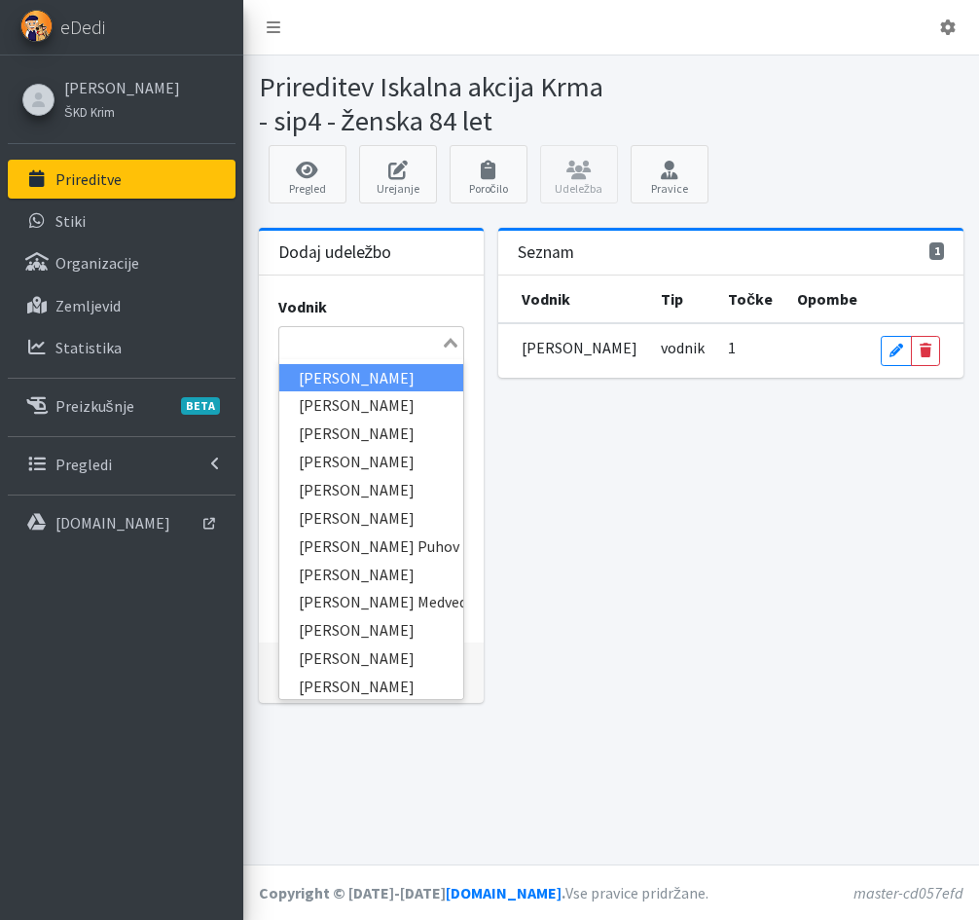
click at [336, 343] on input "Search for option" at bounding box center [360, 342] width 159 height 23
type input "janč"
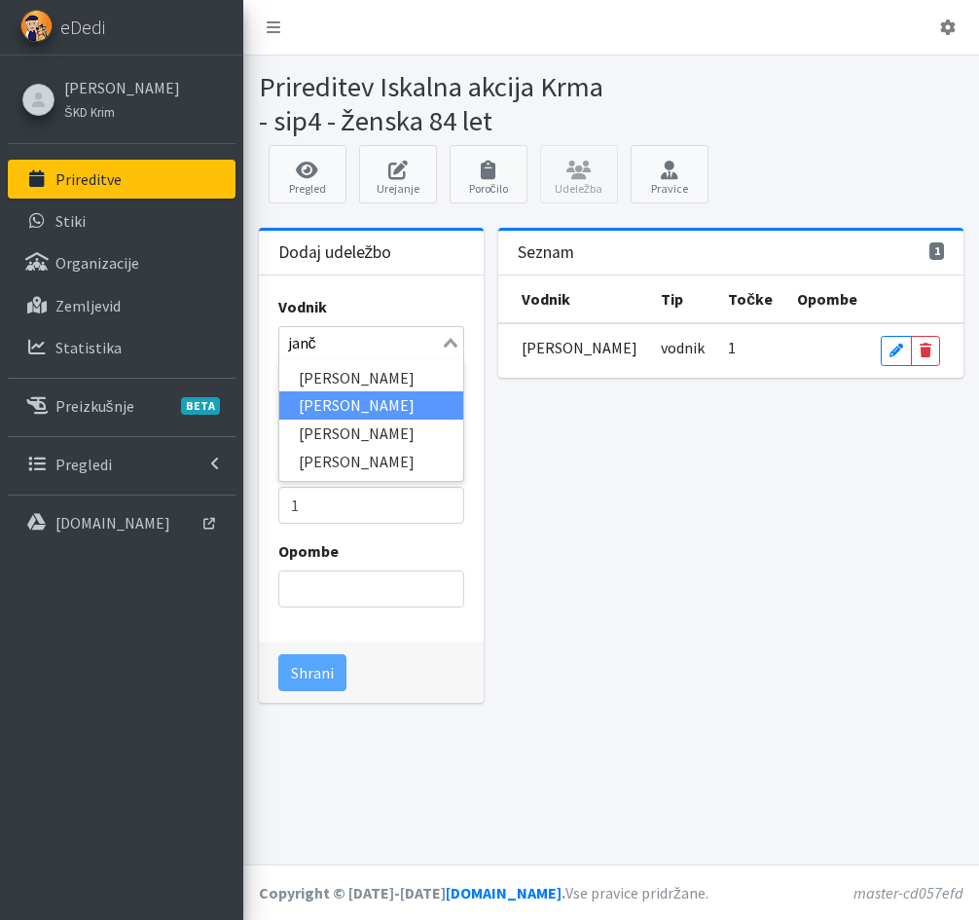
click at [340, 406] on li "[PERSON_NAME]" at bounding box center [371, 405] width 185 height 28
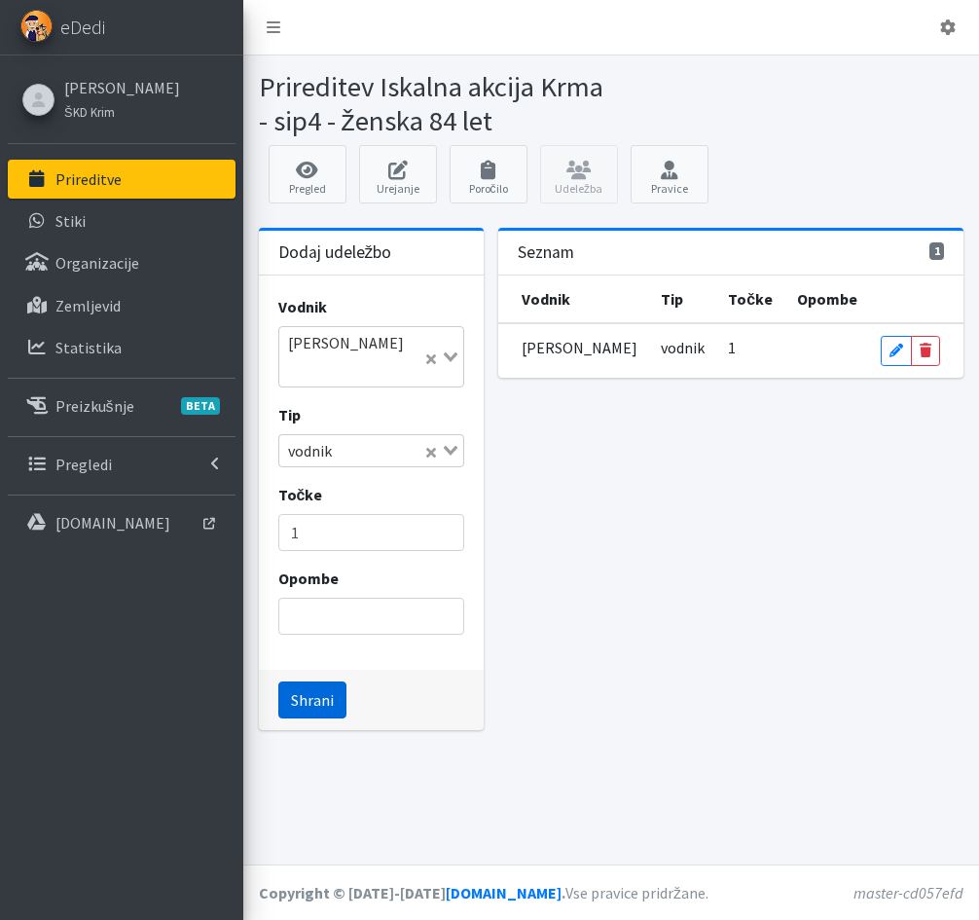
click at [300, 681] on button "Shrani" at bounding box center [312, 699] width 68 height 37
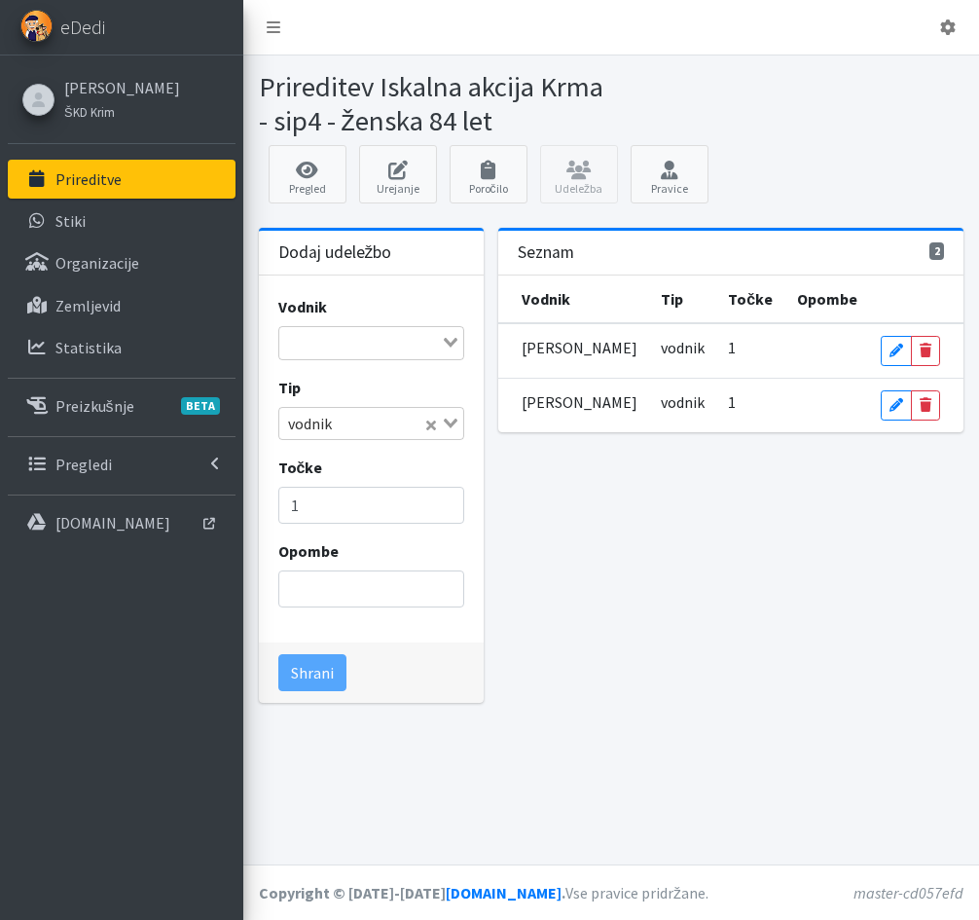
click at [304, 347] on input "Search for option" at bounding box center [360, 342] width 159 height 23
type input "hrvat"
click at [313, 378] on li "[PERSON_NAME][DEMOGRAPHIC_DATA]" at bounding box center [371, 378] width 185 height 28
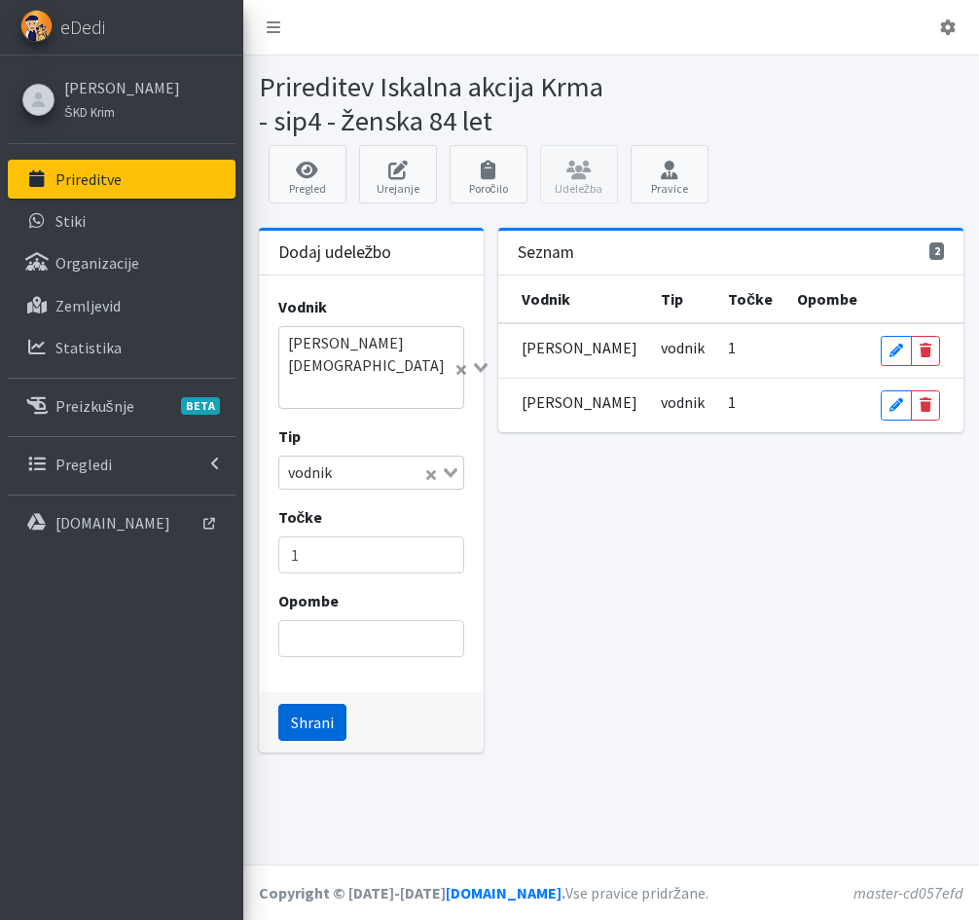
click at [307, 703] on button "Shrani" at bounding box center [312, 721] width 68 height 37
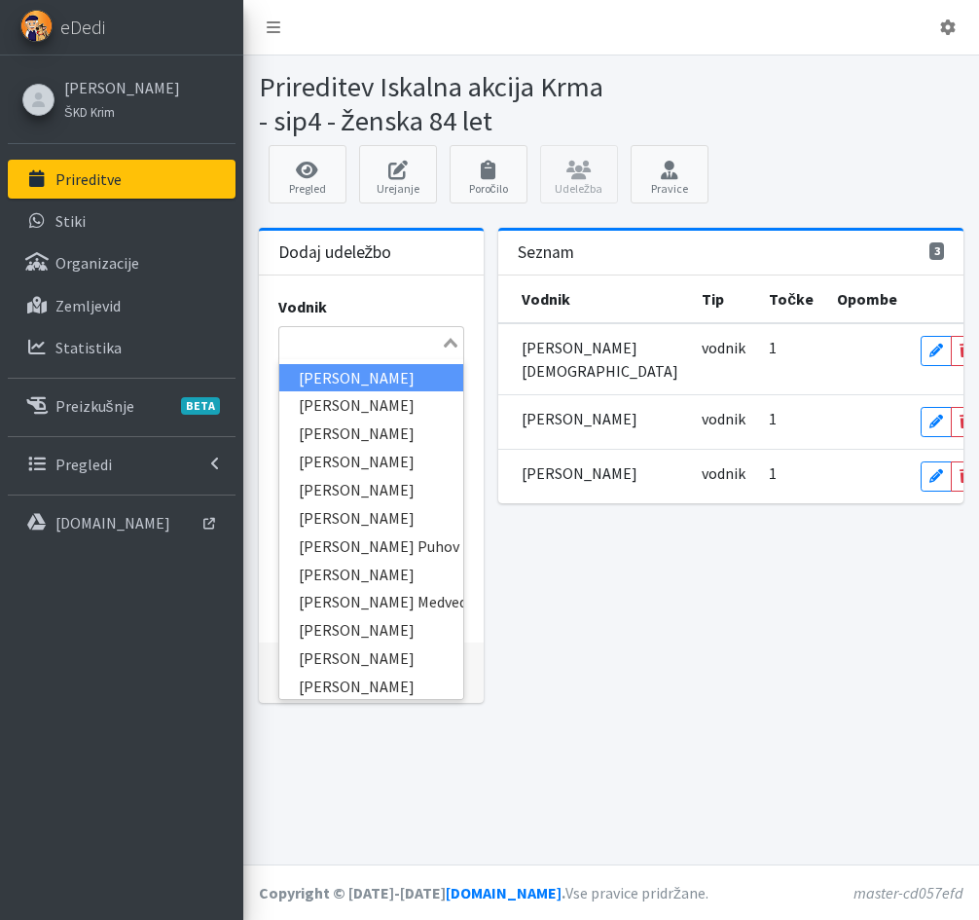
click at [322, 338] on input "Search for option" at bounding box center [360, 342] width 159 height 23
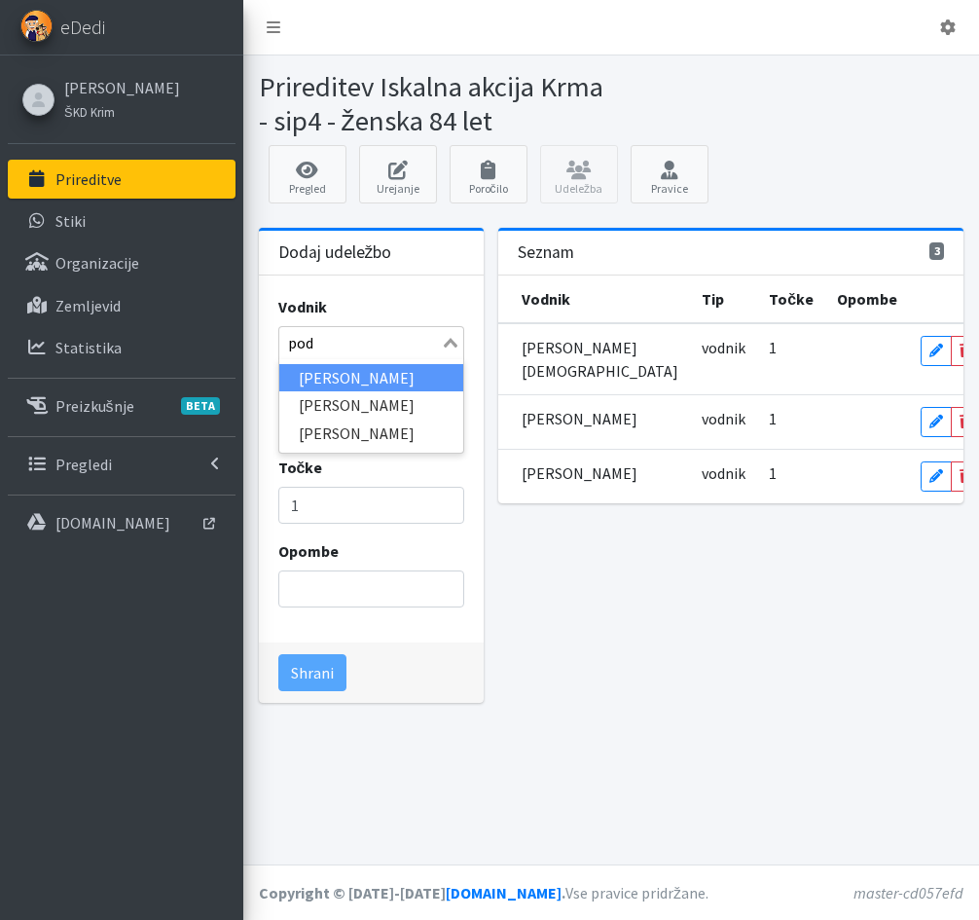
type input "podo"
click at [368, 379] on li "[PERSON_NAME]" at bounding box center [371, 378] width 185 height 28
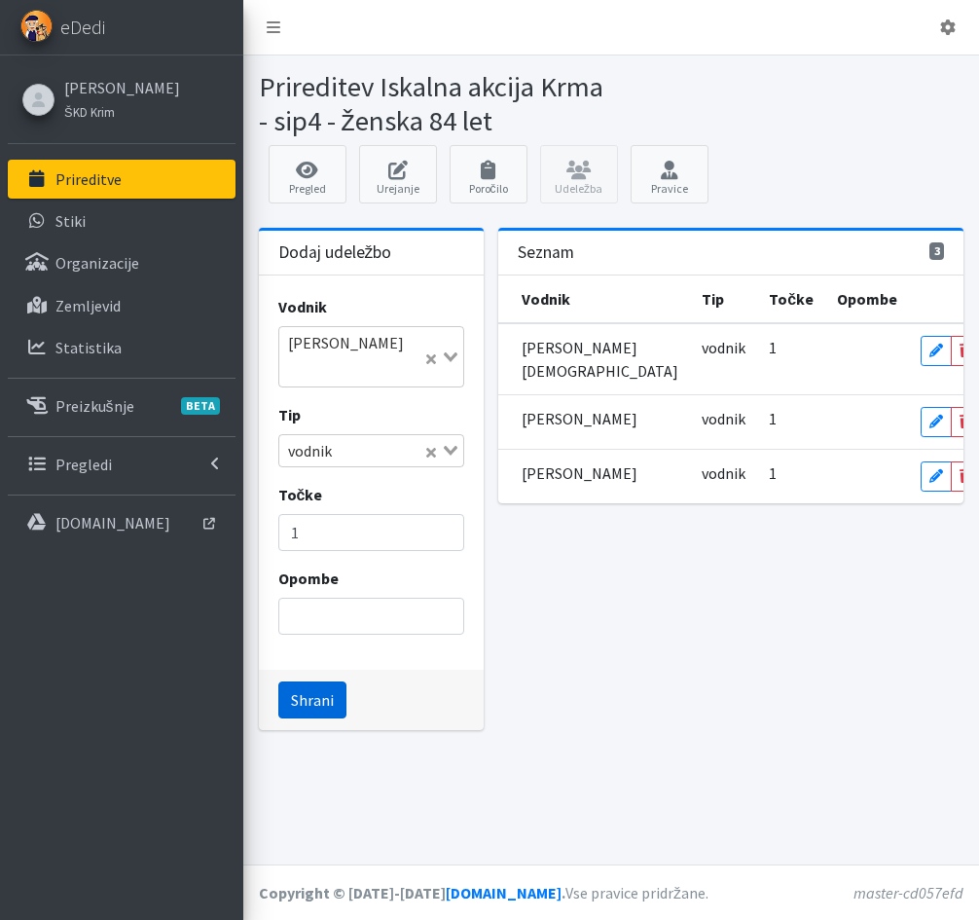
click at [305, 684] on button "Shrani" at bounding box center [312, 699] width 68 height 37
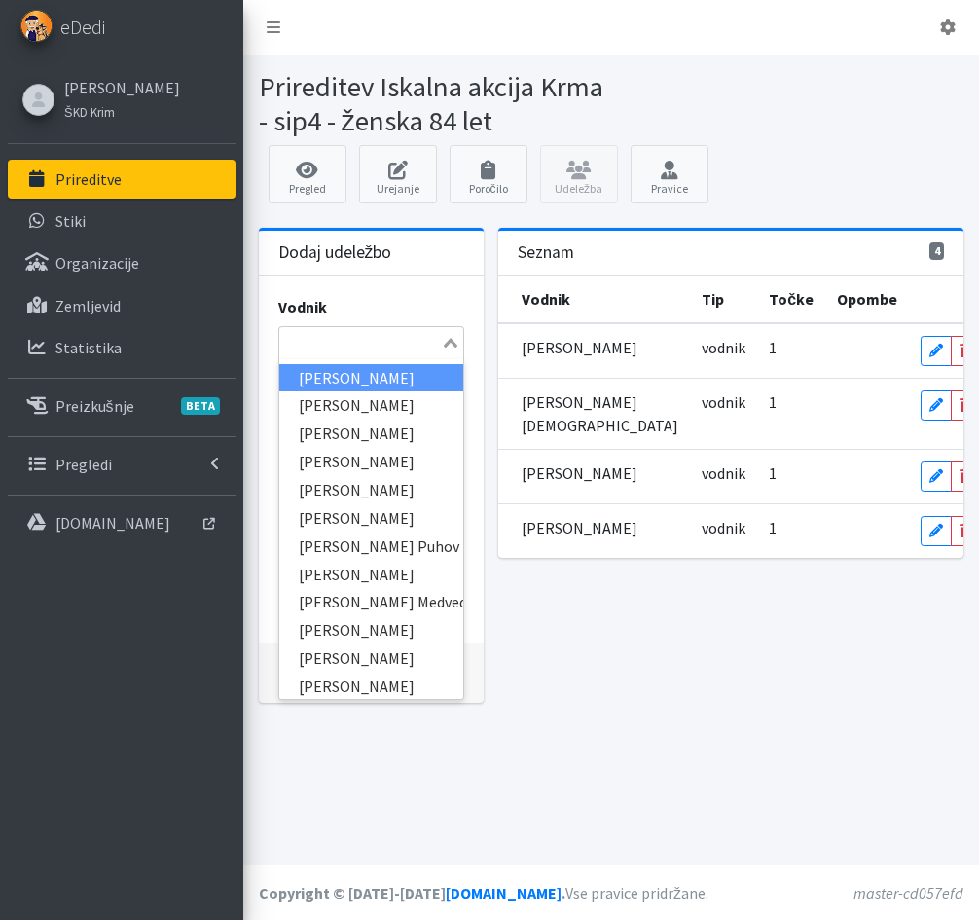
click at [348, 343] on input "Search for option" at bounding box center [360, 342] width 159 height 23
type input "manc"
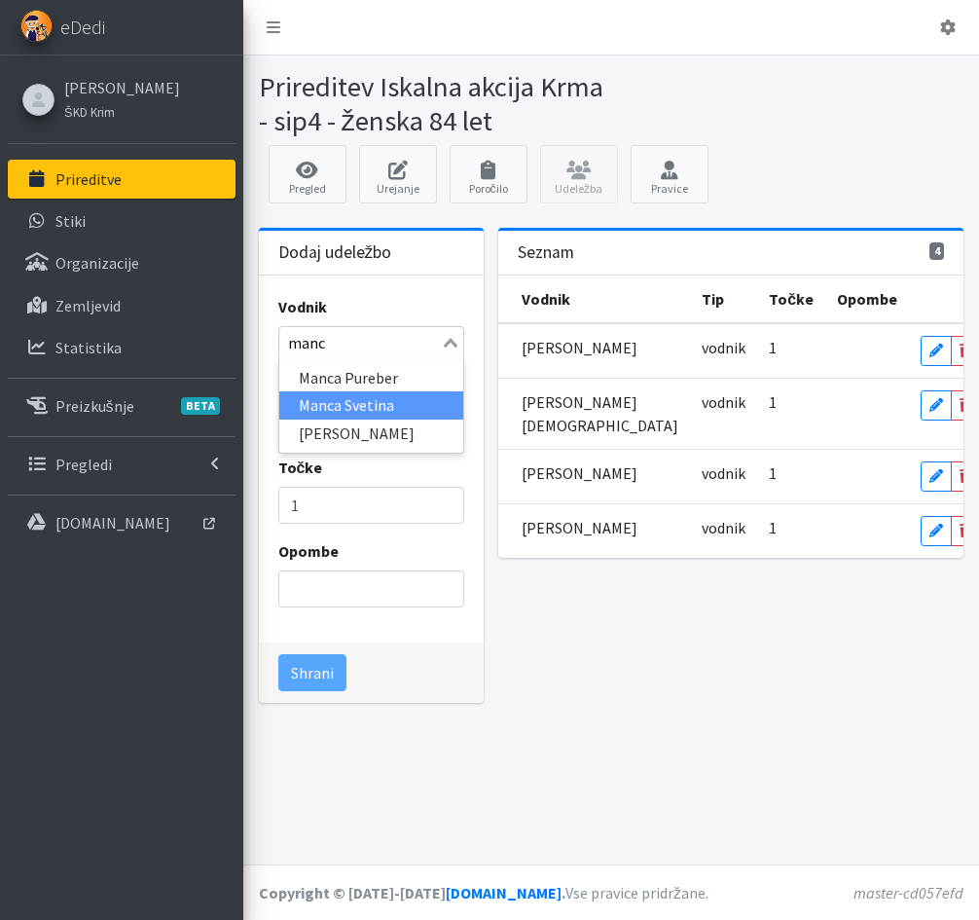
click at [371, 398] on li "Manca Svetina" at bounding box center [371, 405] width 185 height 28
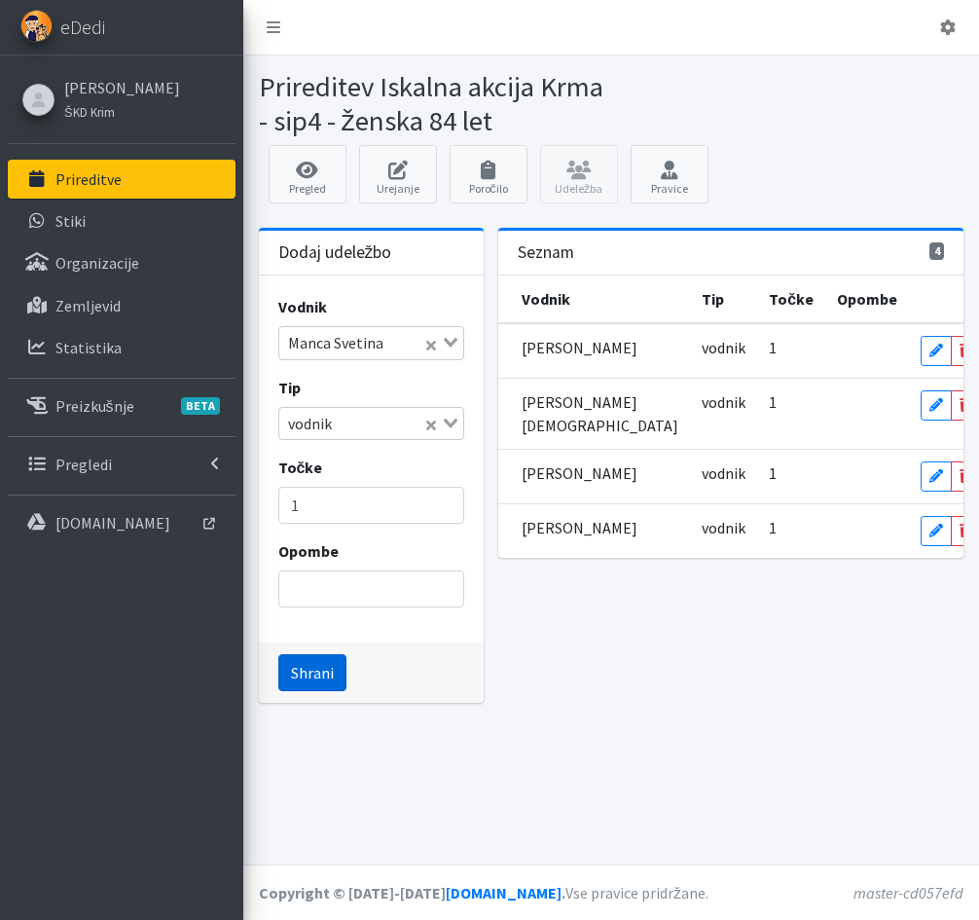
click at [324, 673] on button "Shrani" at bounding box center [312, 672] width 68 height 37
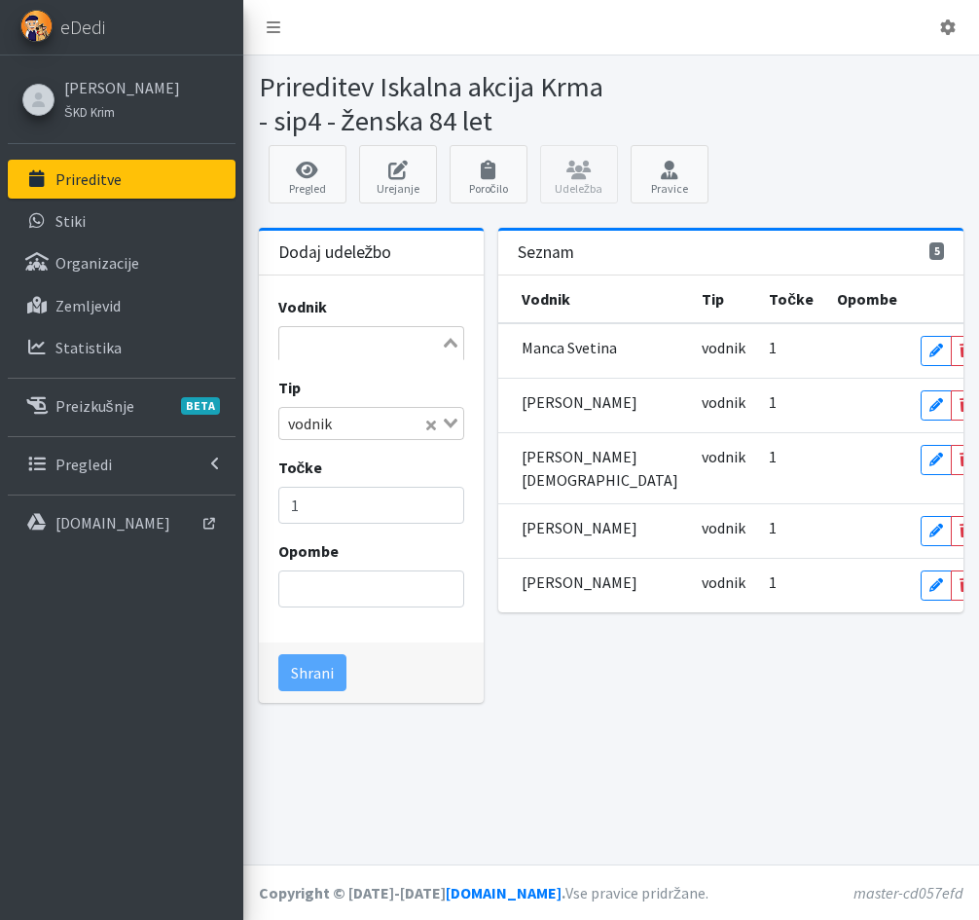
click at [309, 340] on input "Search for option" at bounding box center [360, 342] width 159 height 23
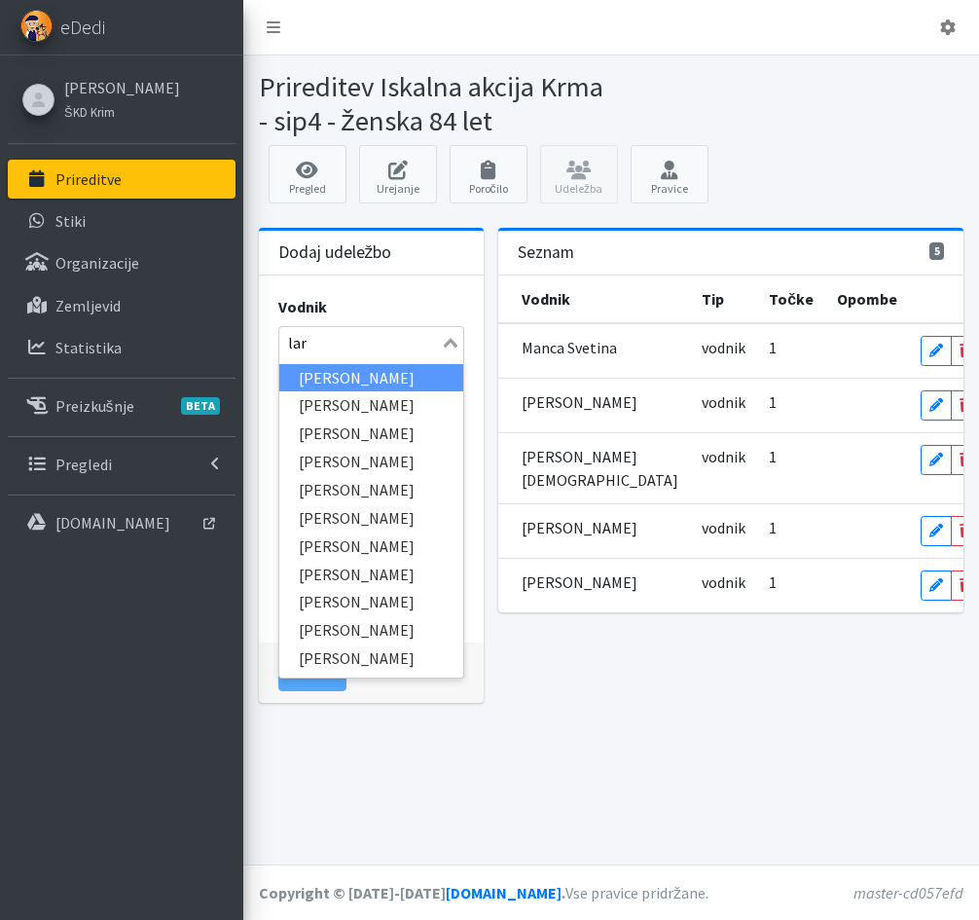
type input "lari"
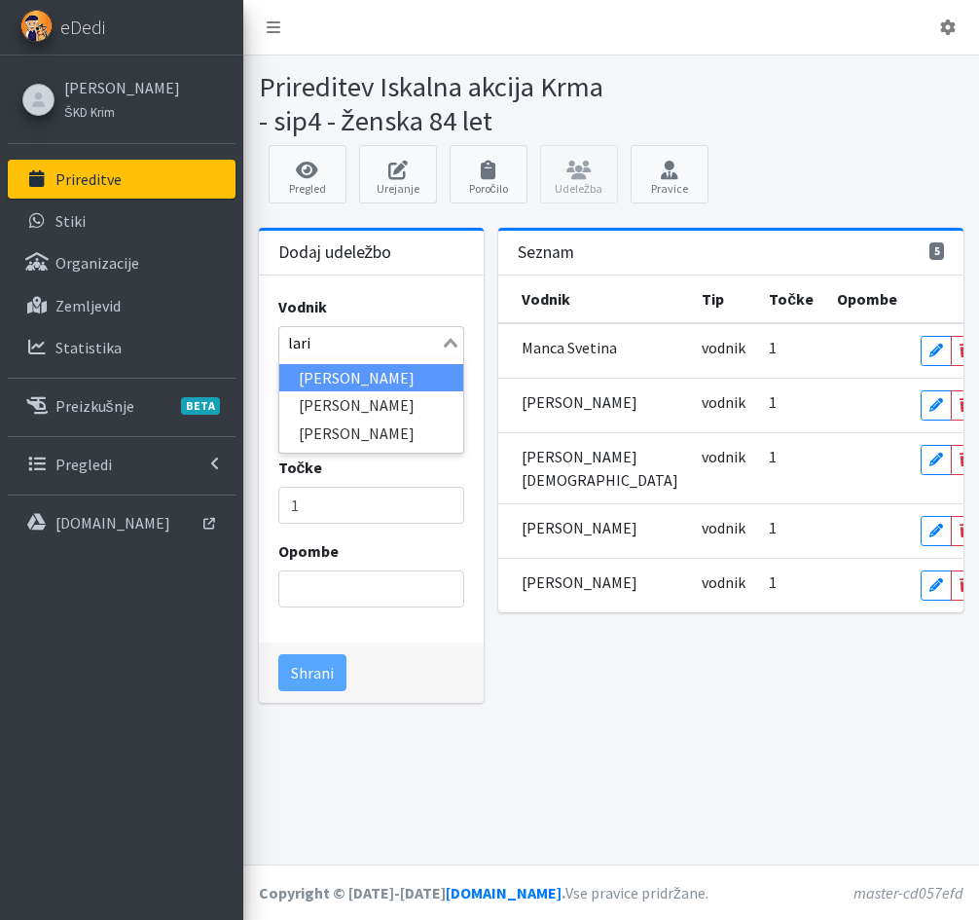
click at [322, 374] on li "[PERSON_NAME]" at bounding box center [371, 378] width 185 height 28
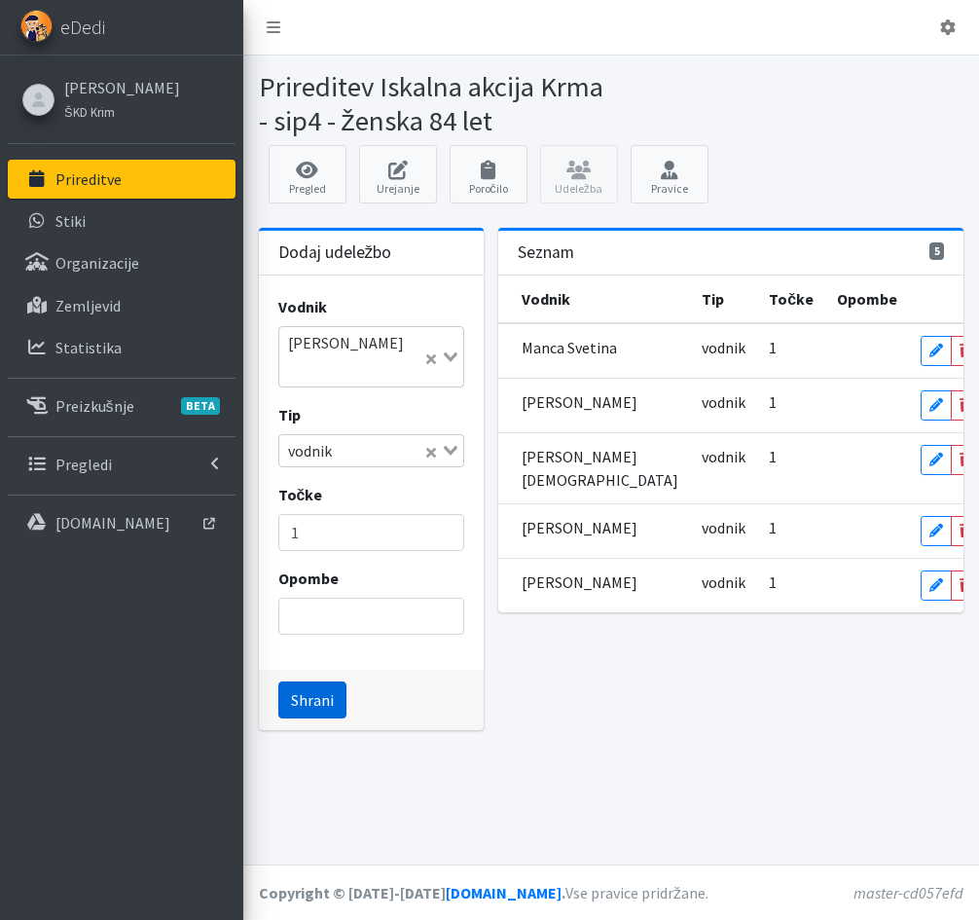
click at [302, 681] on button "Shrani" at bounding box center [312, 699] width 68 height 37
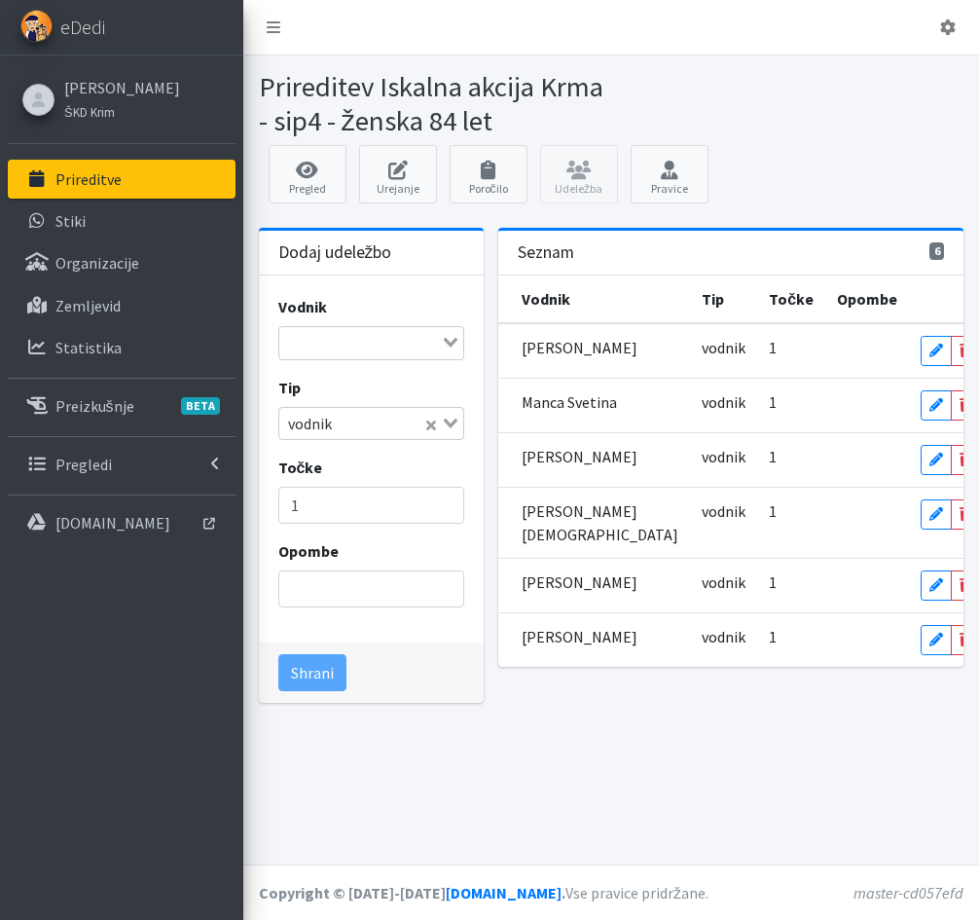
click at [320, 327] on div "Search for option" at bounding box center [360, 340] width 162 height 27
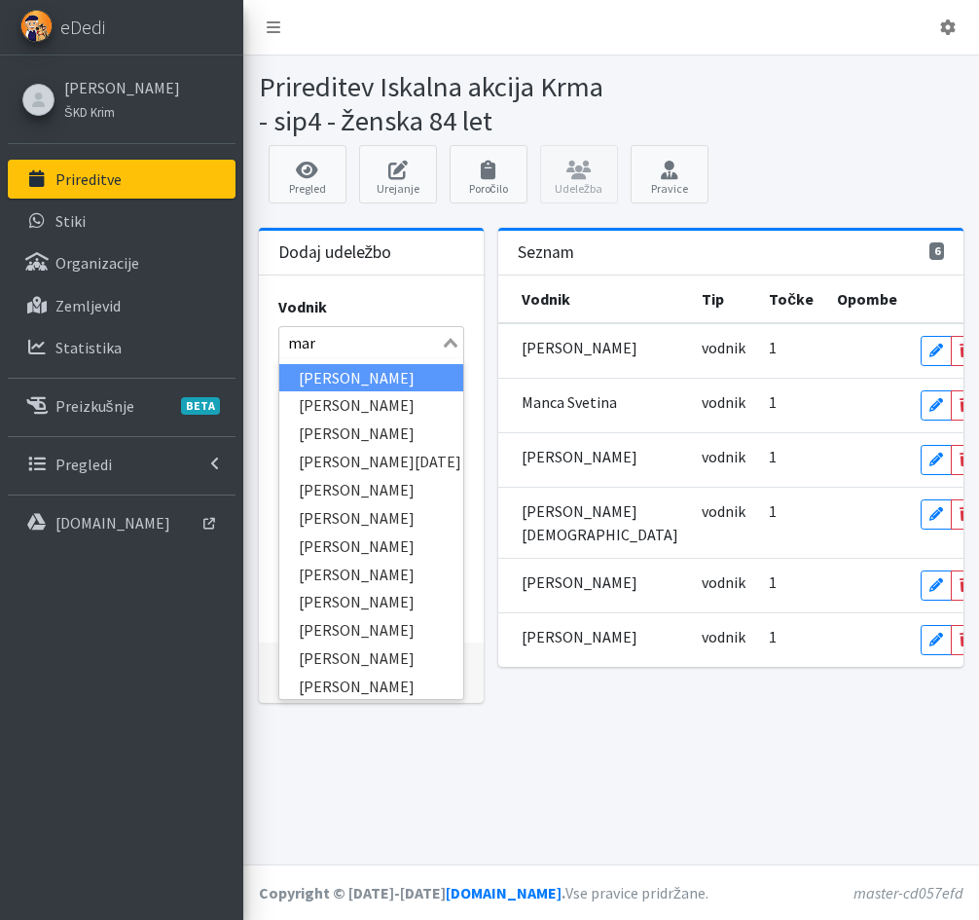
type input "mari"
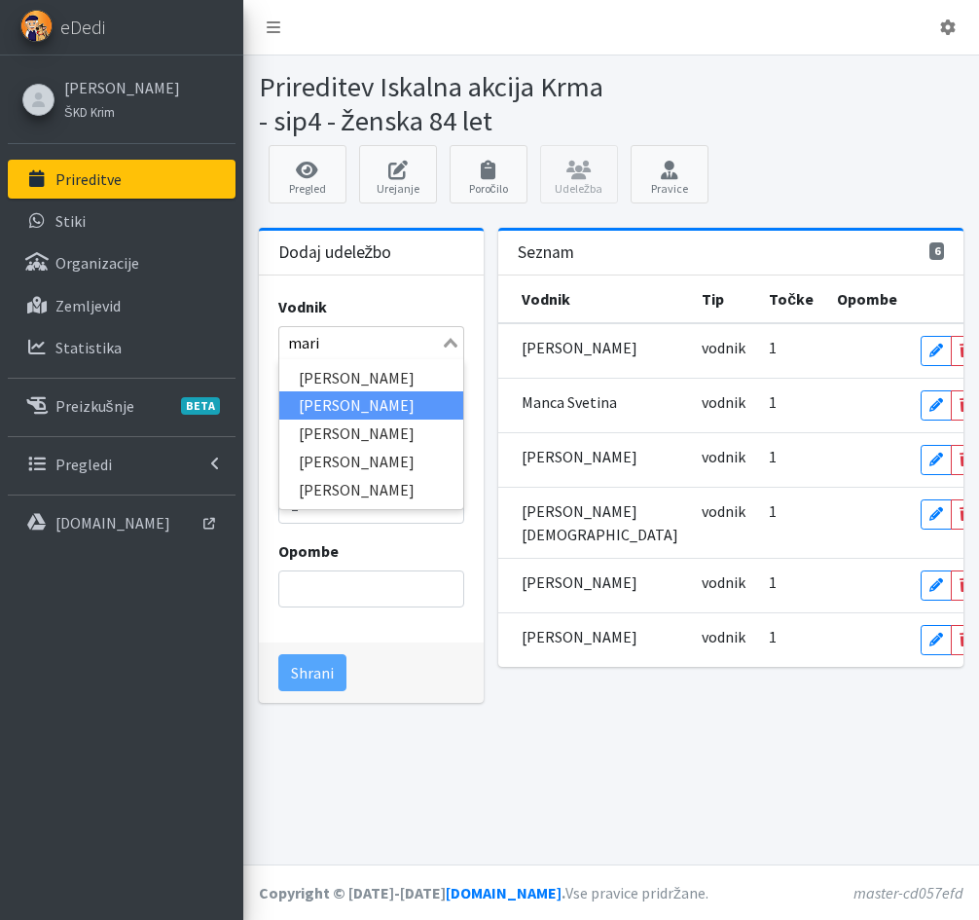
click at [353, 413] on li "[PERSON_NAME]" at bounding box center [371, 405] width 185 height 28
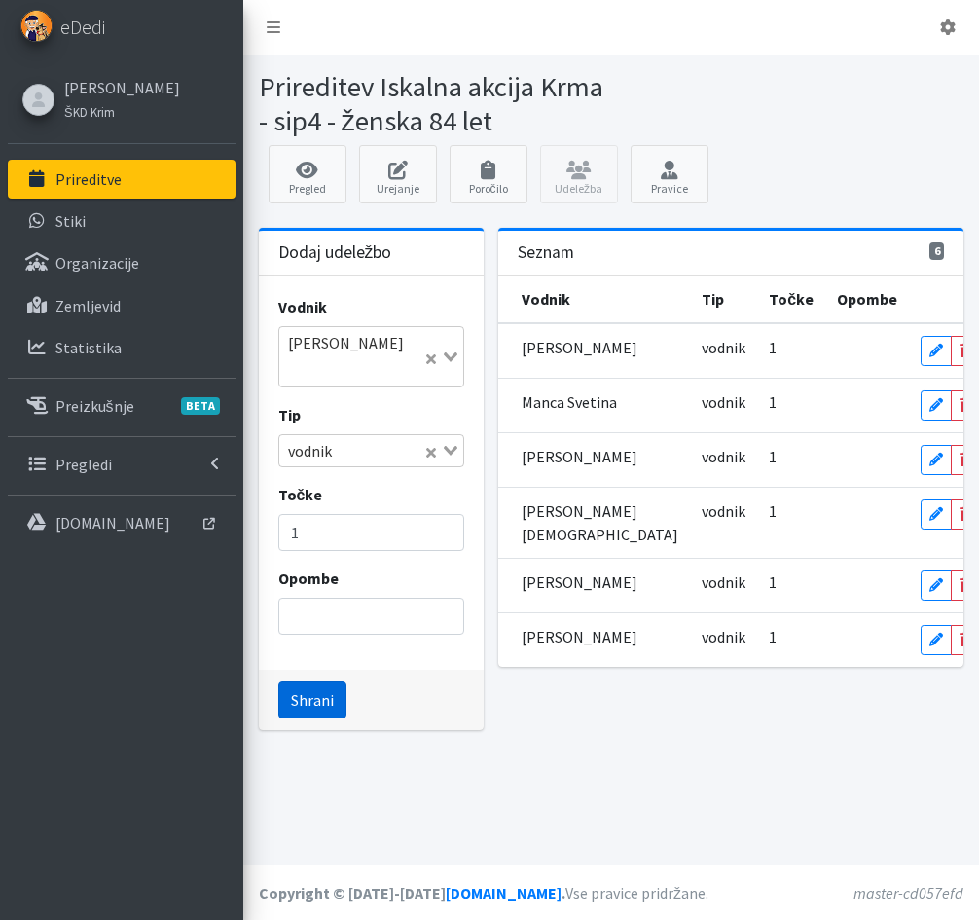
click at [312, 681] on button "Shrani" at bounding box center [312, 699] width 68 height 37
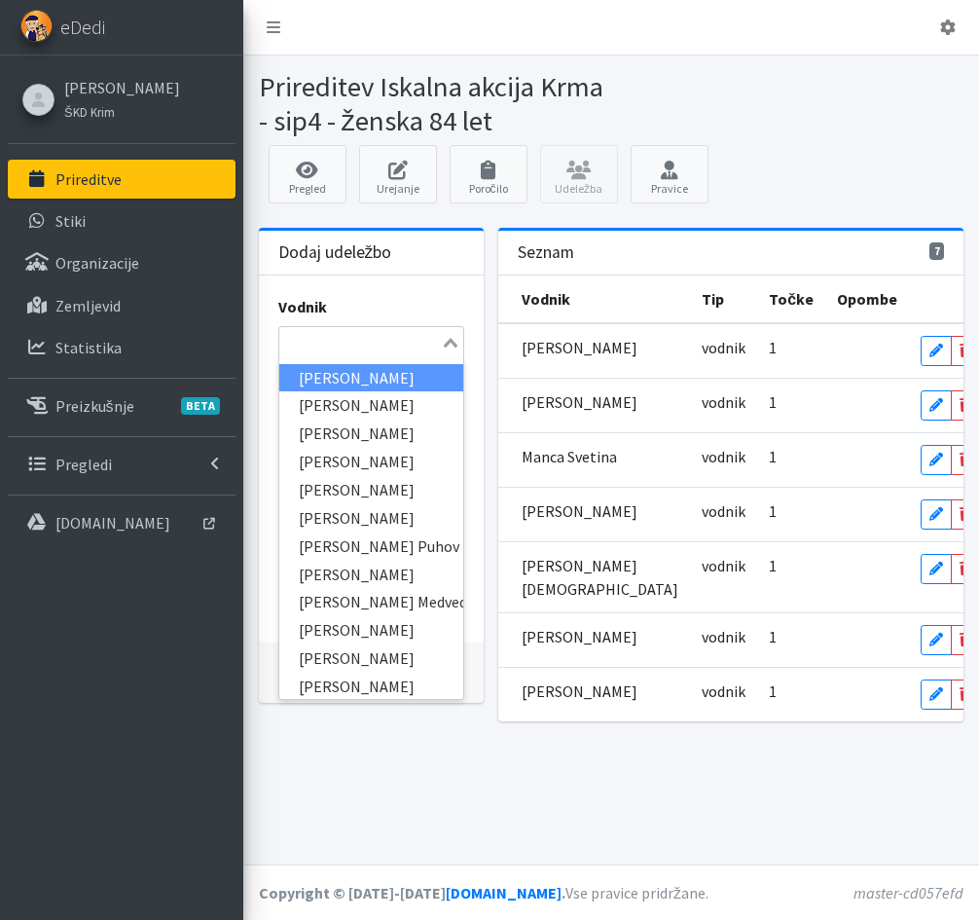
click at [301, 344] on input "Search for option" at bounding box center [360, 342] width 159 height 23
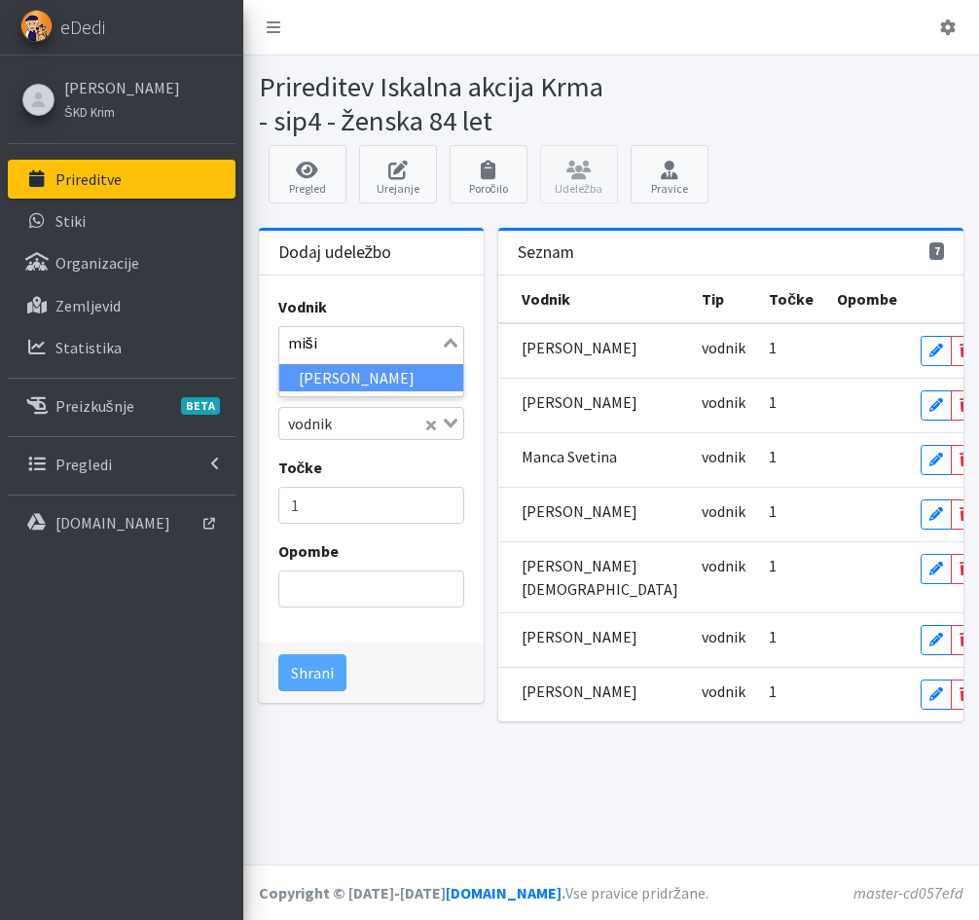
type input "miši"
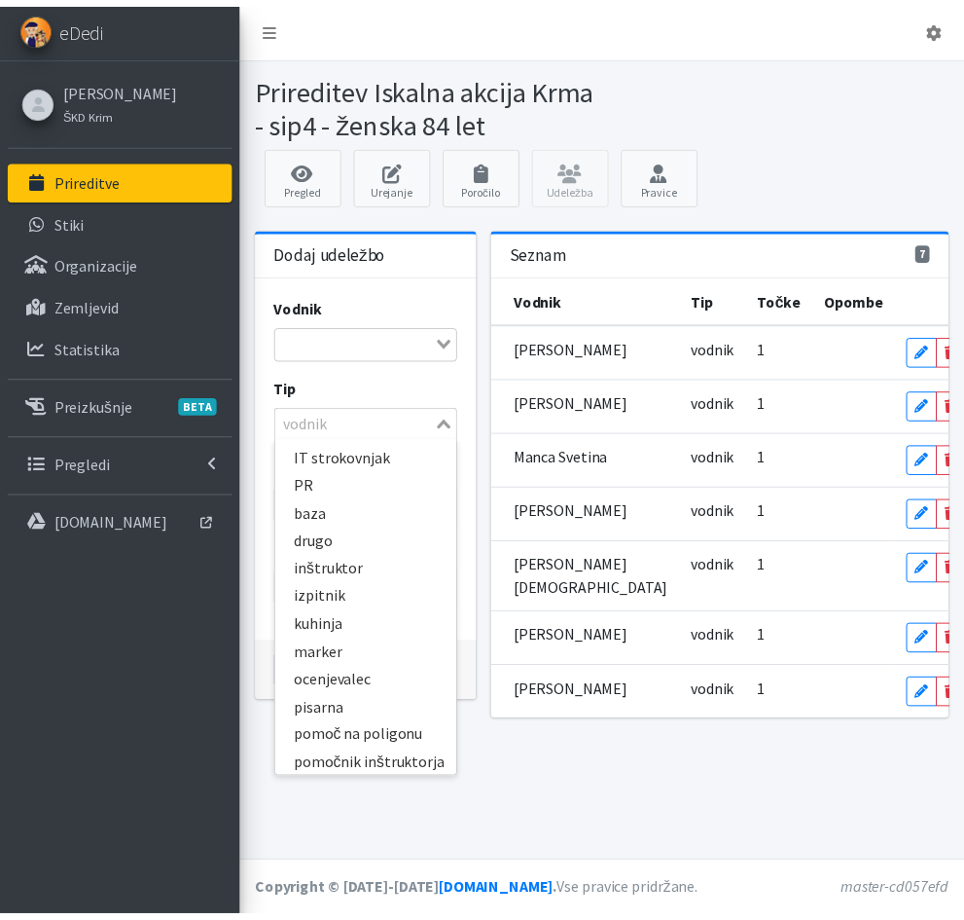
scroll to position [394, 0]
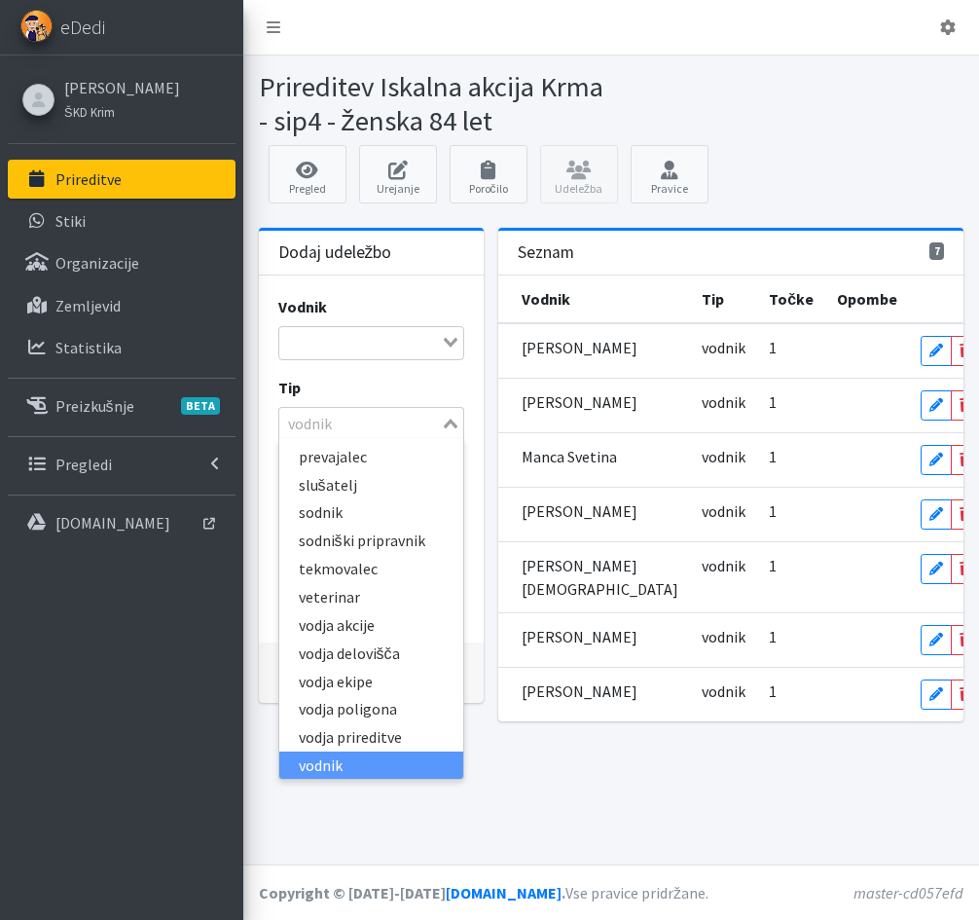
click at [446, 418] on icon "Search for option" at bounding box center [451, 423] width 14 height 10
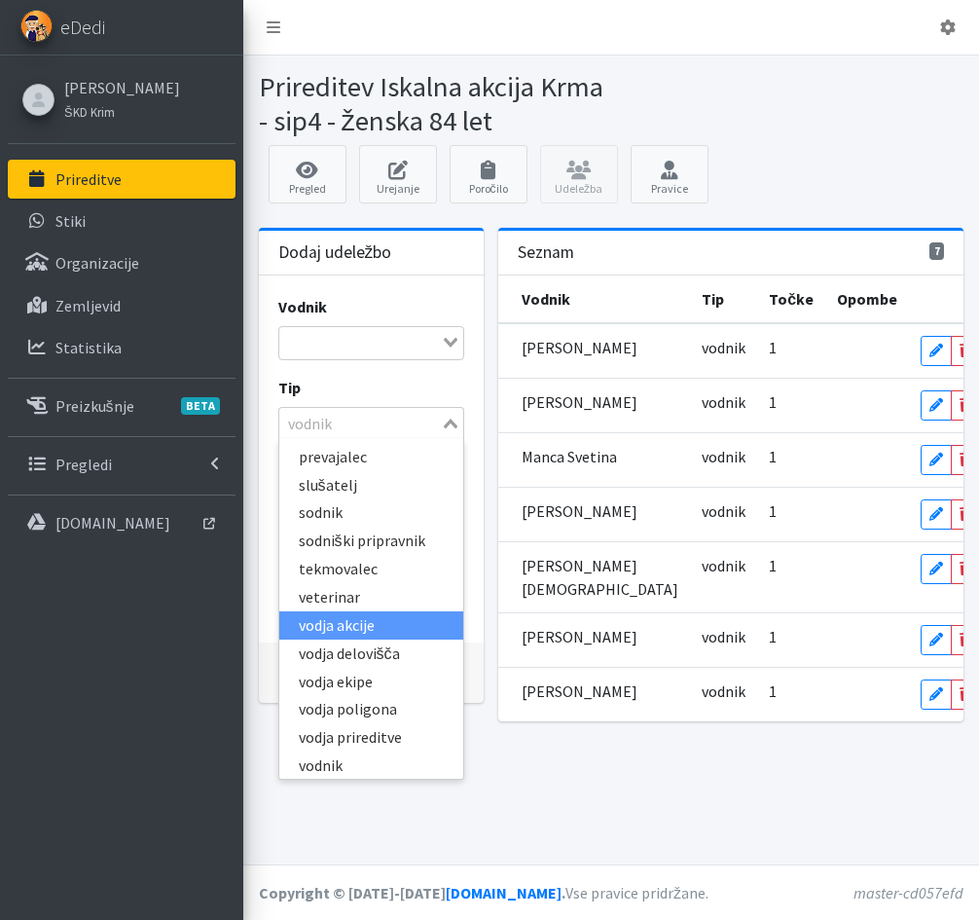
click at [357, 621] on li "vodja akcije" at bounding box center [371, 625] width 185 height 28
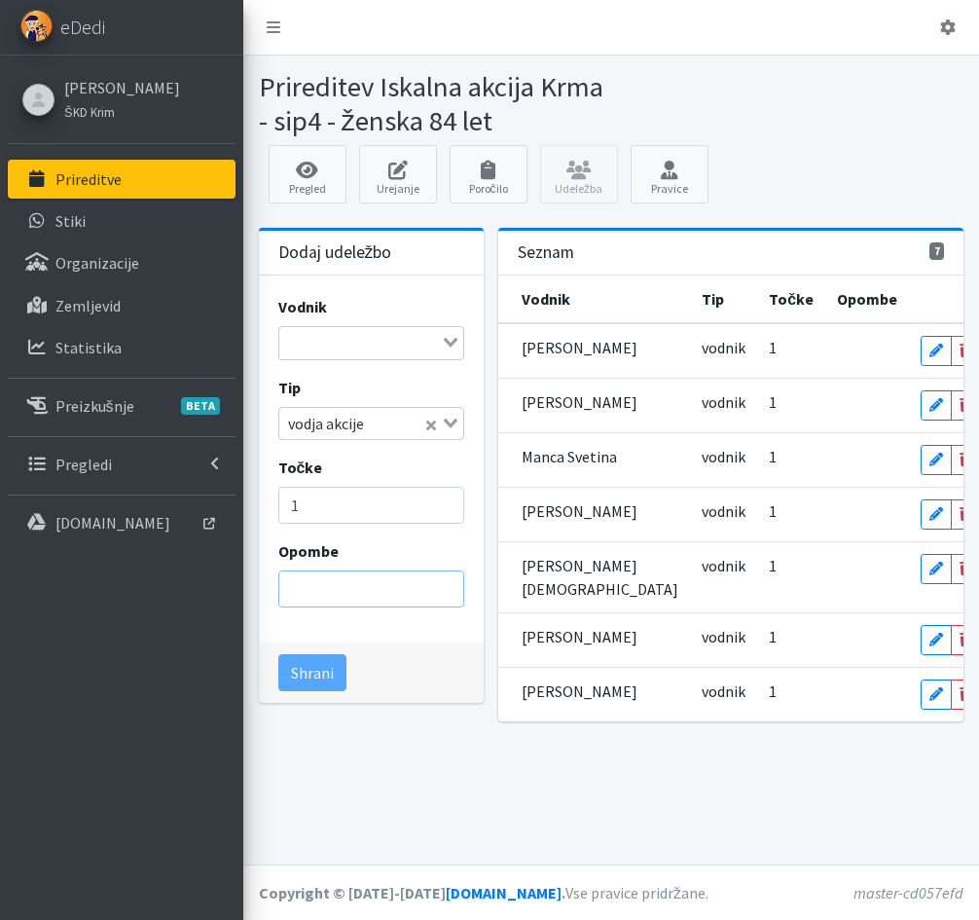
click at [345, 595] on input "Opombe" at bounding box center [371, 588] width 187 height 37
type input "brez psa"
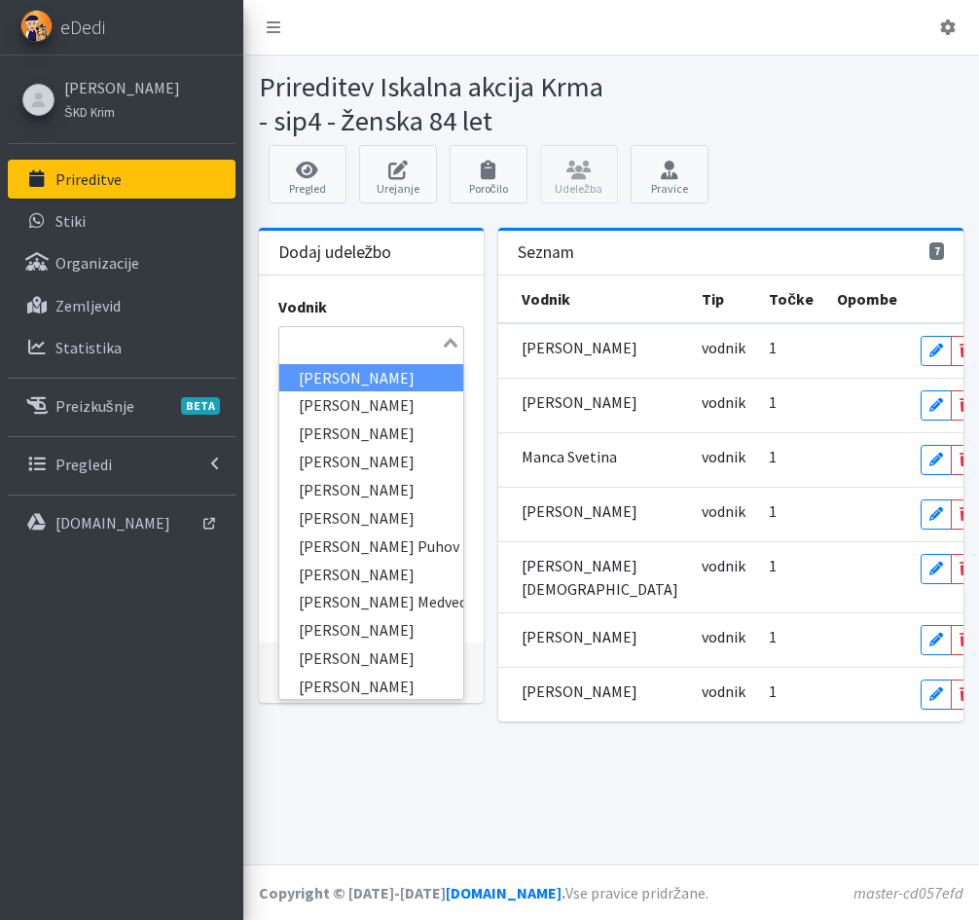
click at [337, 344] on input "Search for option" at bounding box center [360, 342] width 159 height 23
type input "mark"
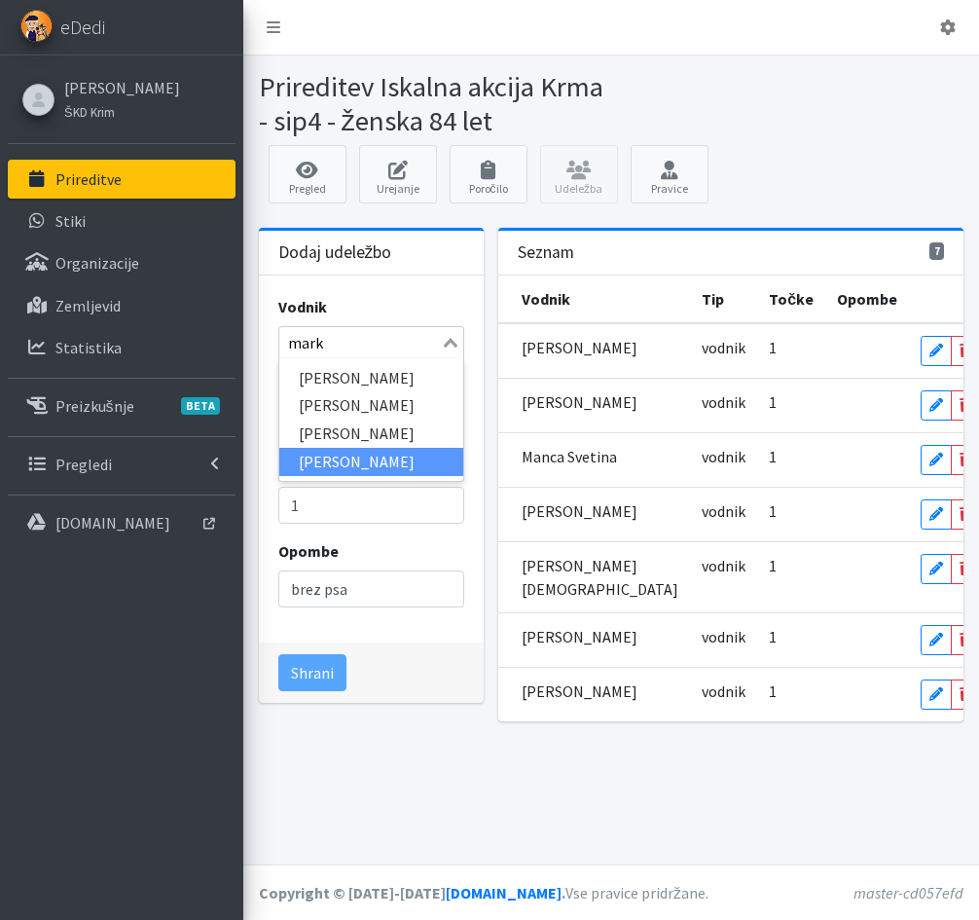
click at [355, 463] on li "[PERSON_NAME]" at bounding box center [371, 462] width 185 height 28
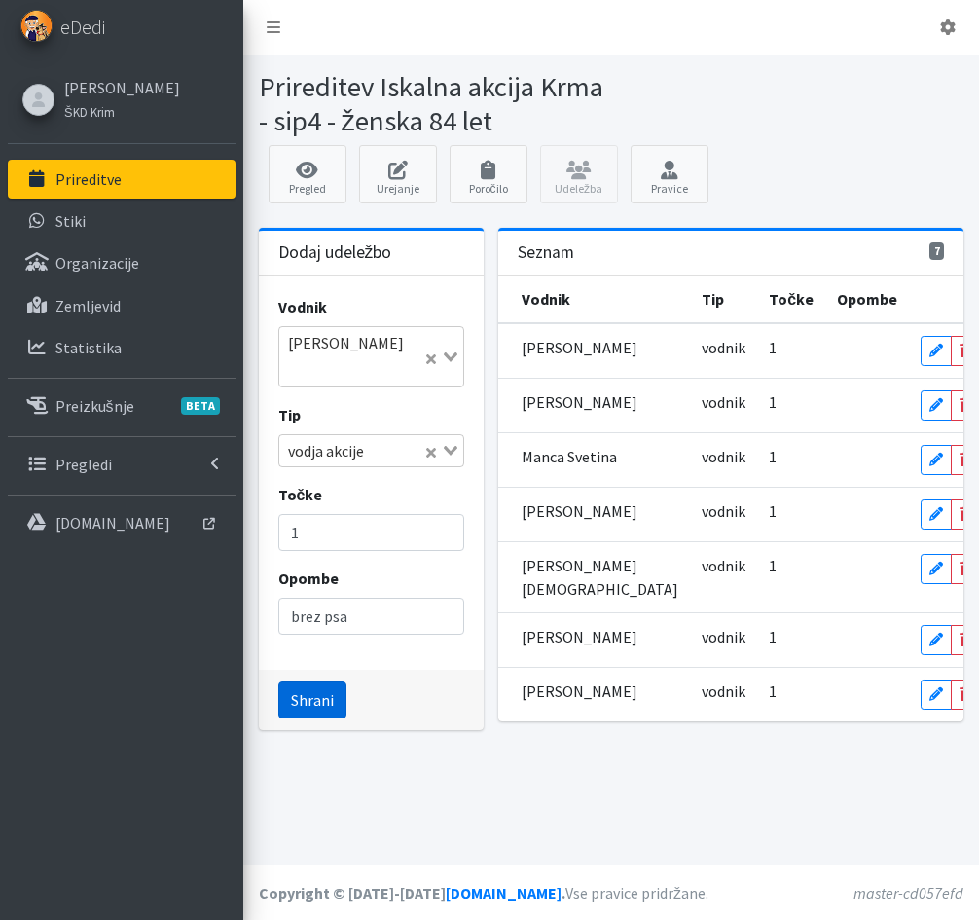
click at [320, 681] on button "Shrani" at bounding box center [312, 699] width 68 height 37
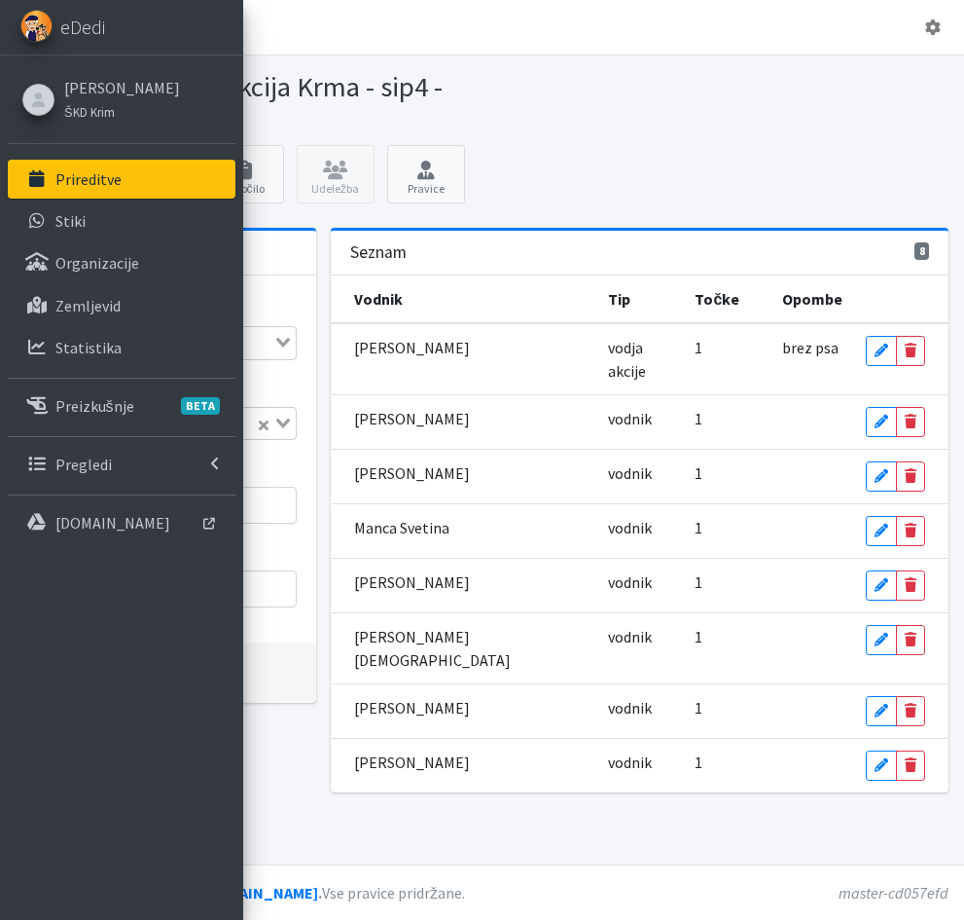
click at [758, 173] on div "Pregled Urejanje Poročilo Udeležba Pravice" at bounding box center [482, 179] width 949 height 68
click at [278, 172] on icon at bounding box center [245, 170] width 66 height 19
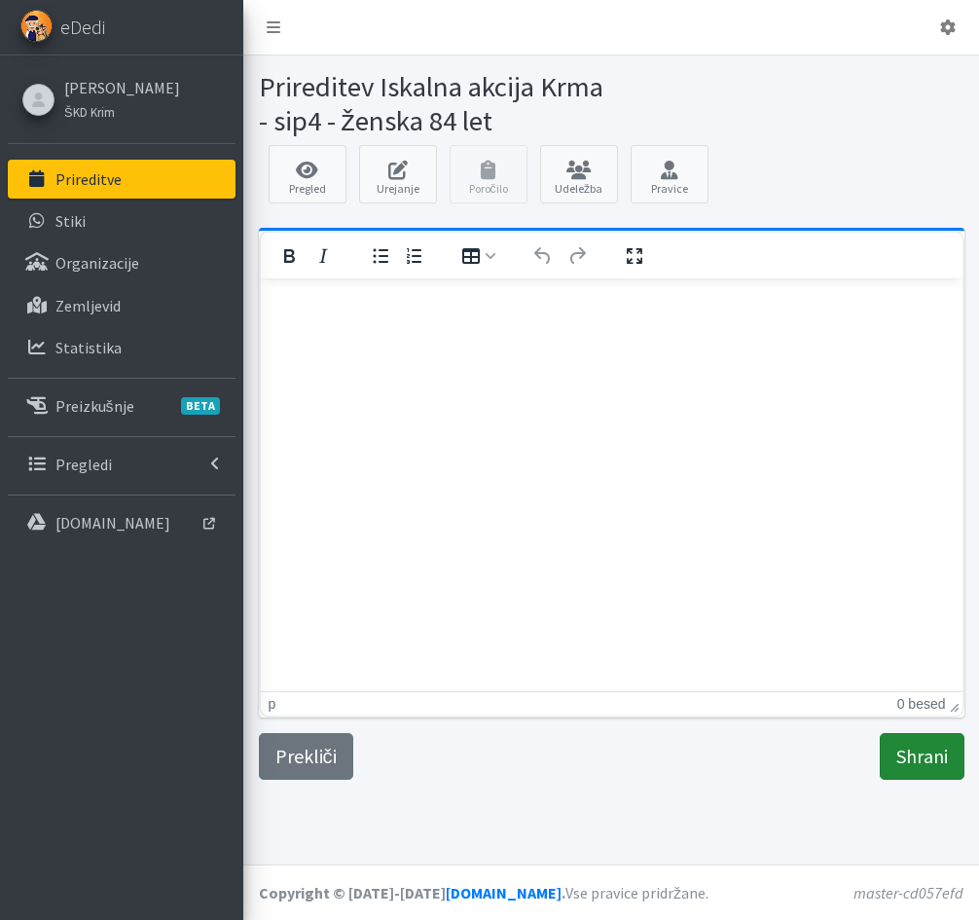
click at [926, 762] on input "Shrani" at bounding box center [922, 756] width 85 height 47
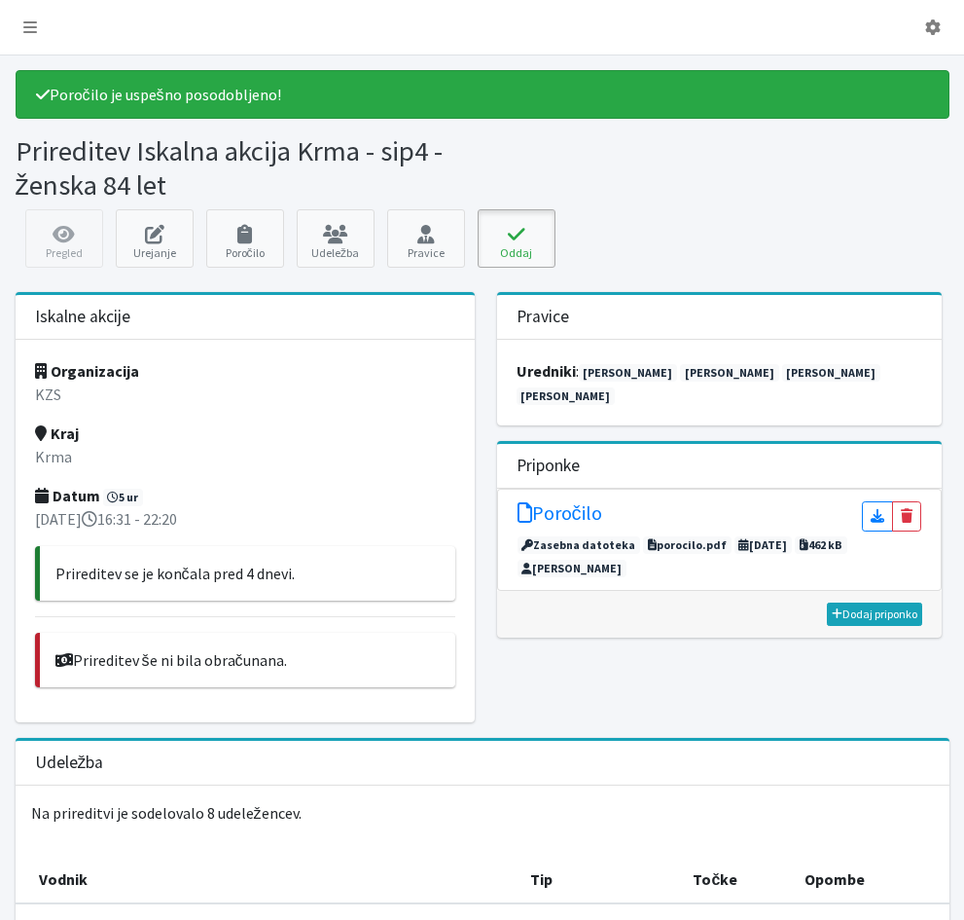
click at [556, 244] on button "Oddaj" at bounding box center [517, 238] width 78 height 58
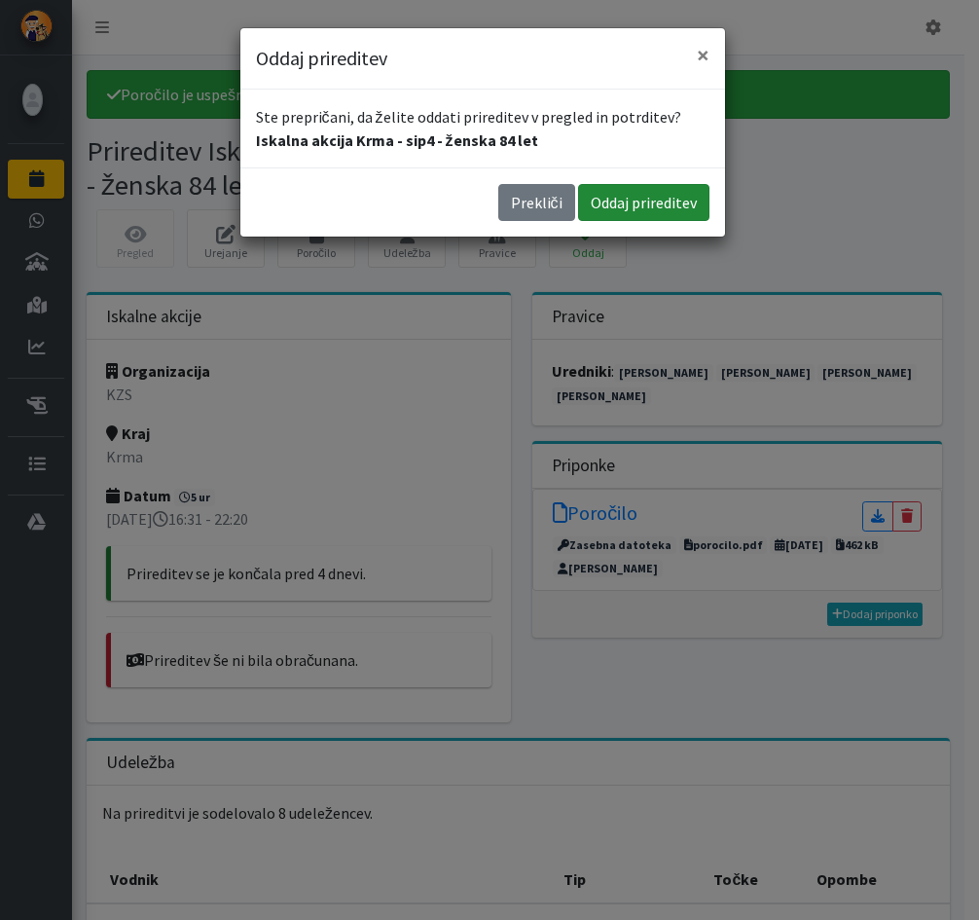
click at [615, 211] on button "Oddaj prireditev" at bounding box center [643, 202] width 131 height 37
